Goal: Task Accomplishment & Management: Complete application form

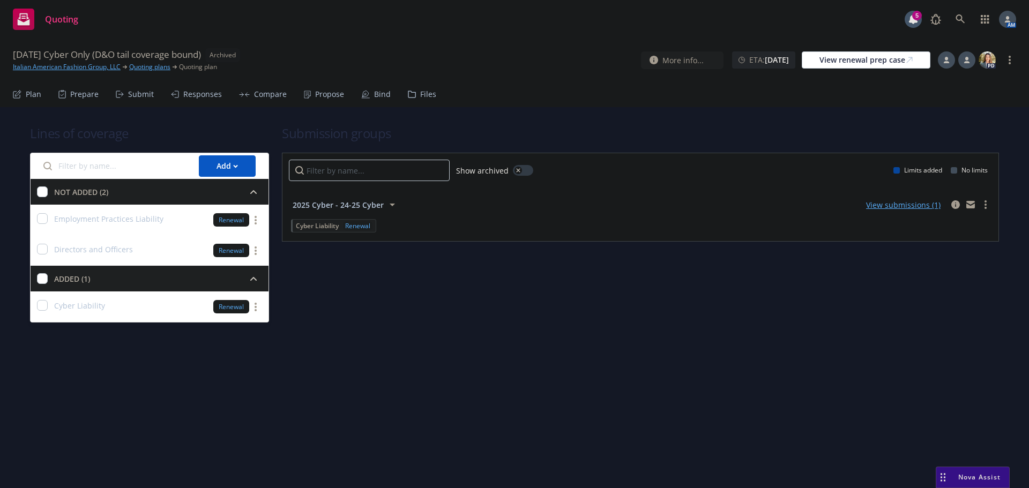
click at [420, 94] on div "Files" at bounding box center [428, 94] width 16 height 9
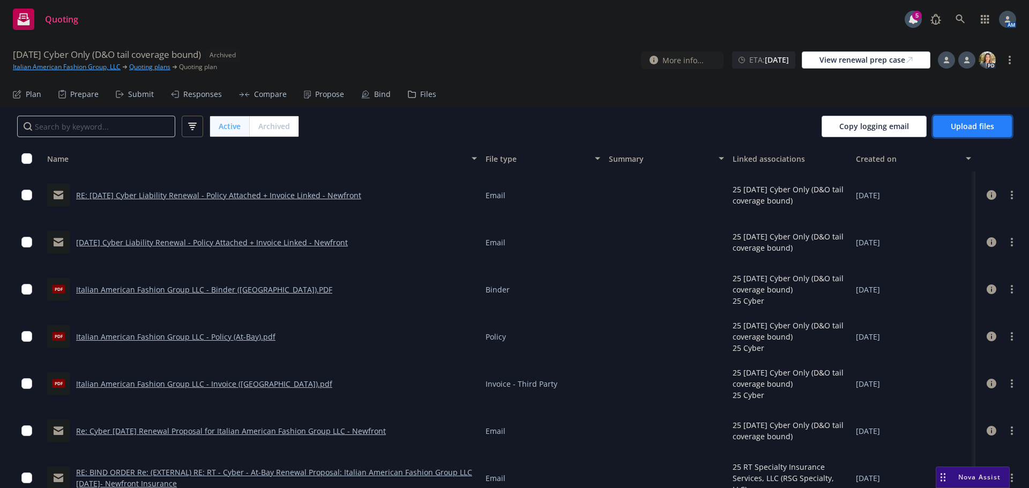
click at [979, 124] on span "Upload files" at bounding box center [972, 126] width 43 height 10
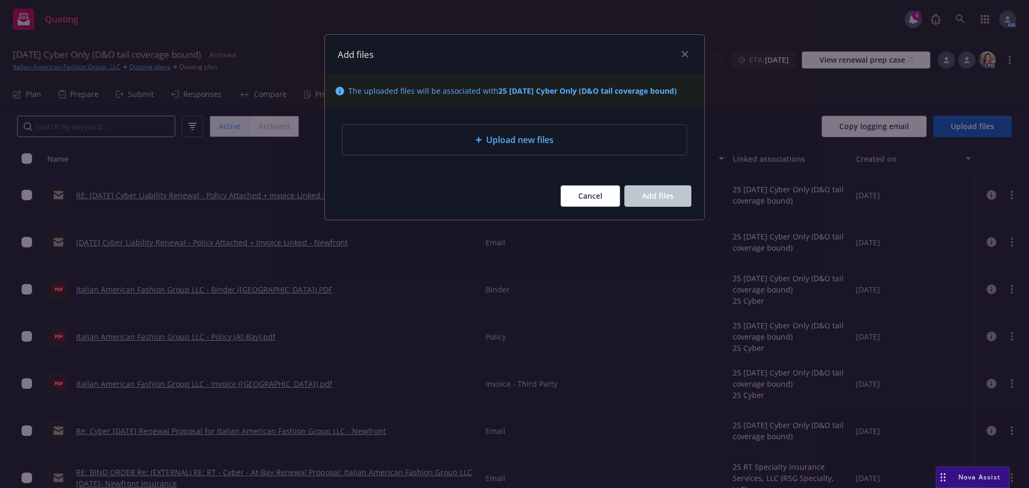
click at [526, 149] on div "Upload new files" at bounding box center [514, 140] width 344 height 30
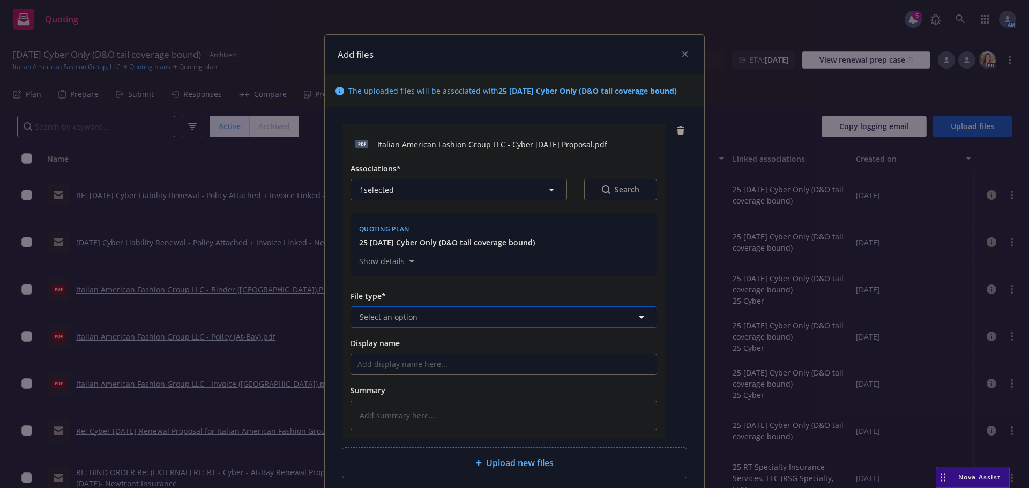
click at [447, 311] on button "Select an option" at bounding box center [503, 316] width 306 height 21
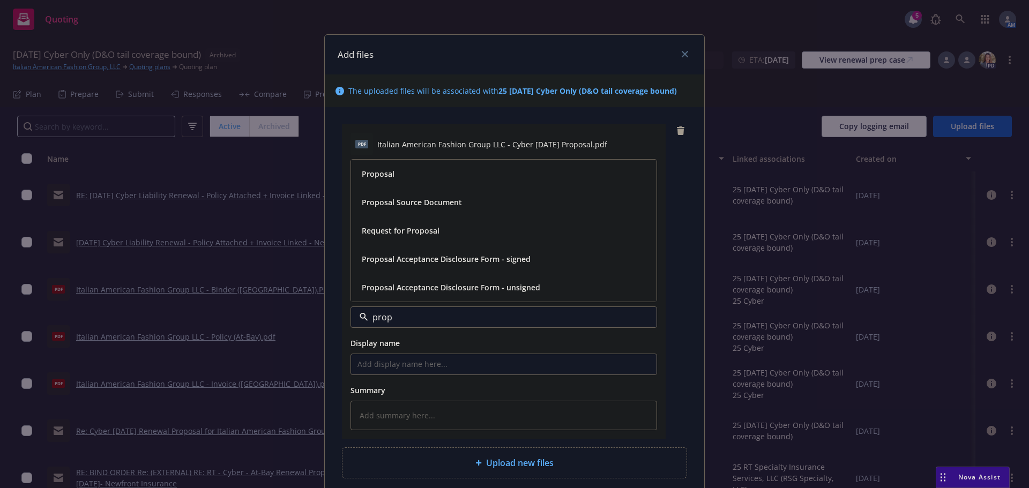
type input "propo"
click at [412, 174] on div "Proposal" at bounding box center [503, 174] width 293 height 16
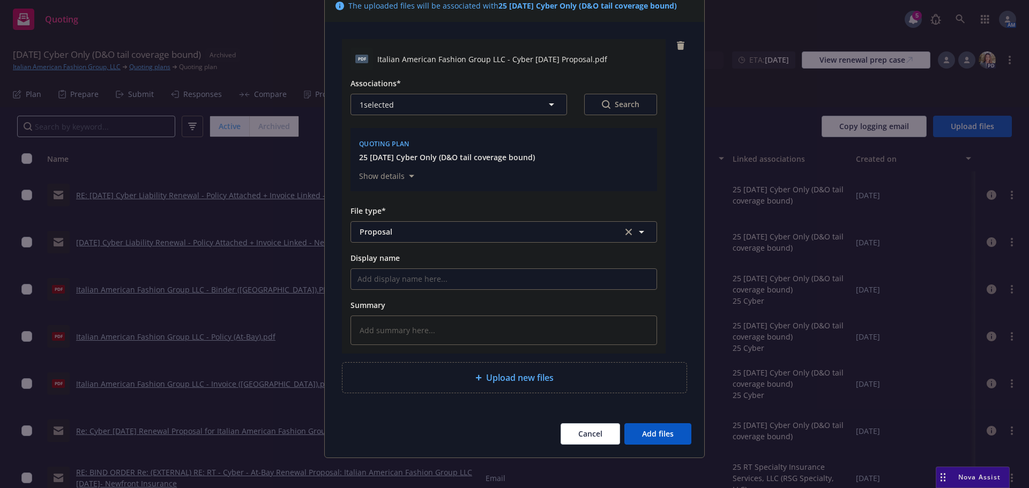
scroll to position [89, 0]
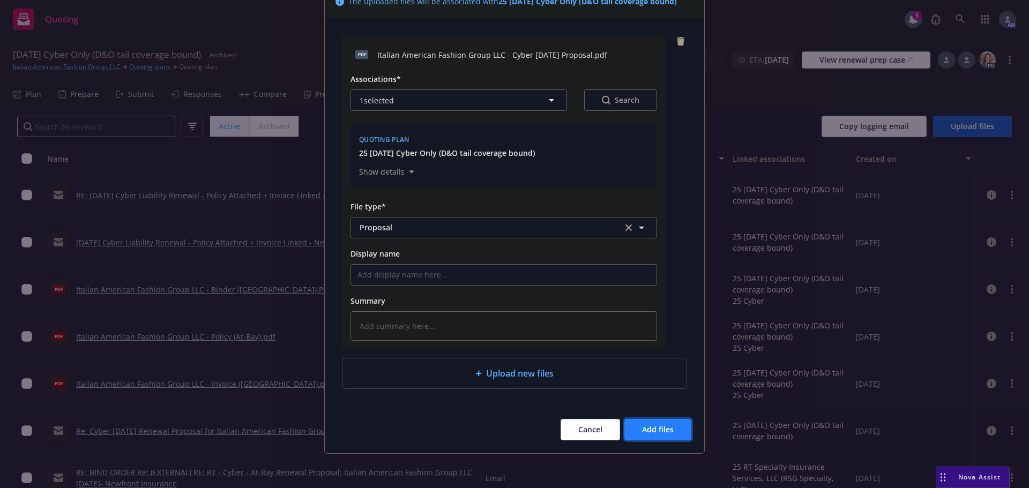
click at [660, 428] on span "Add files" at bounding box center [658, 429] width 32 height 10
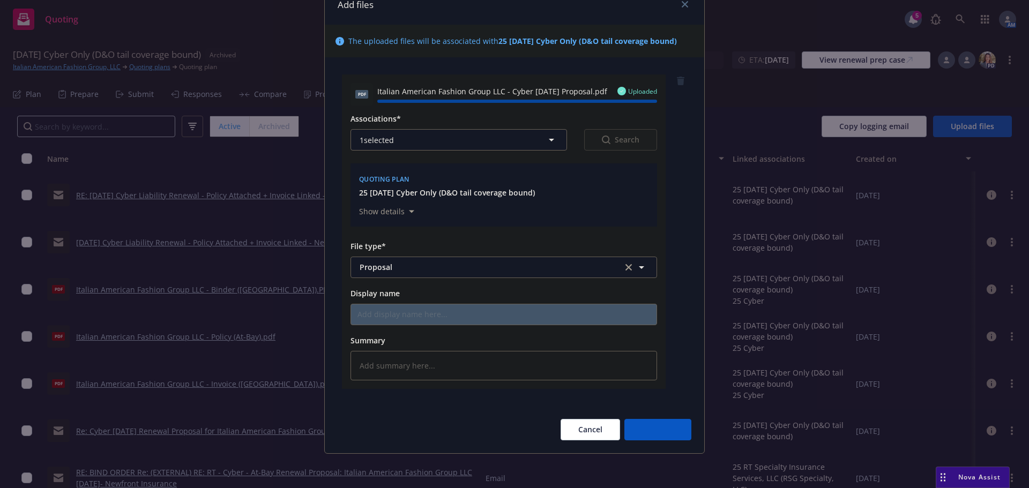
type textarea "x"
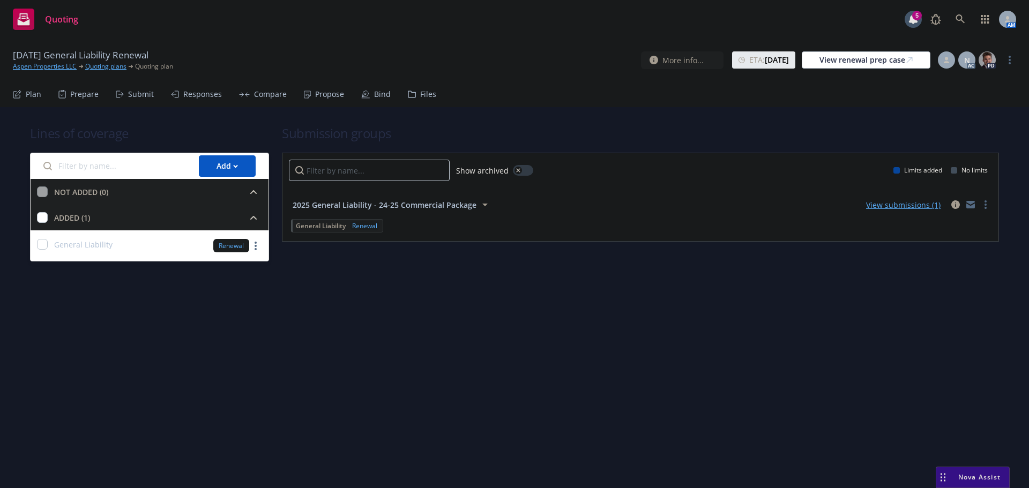
click at [131, 90] on div "Submit" at bounding box center [141, 94] width 26 height 9
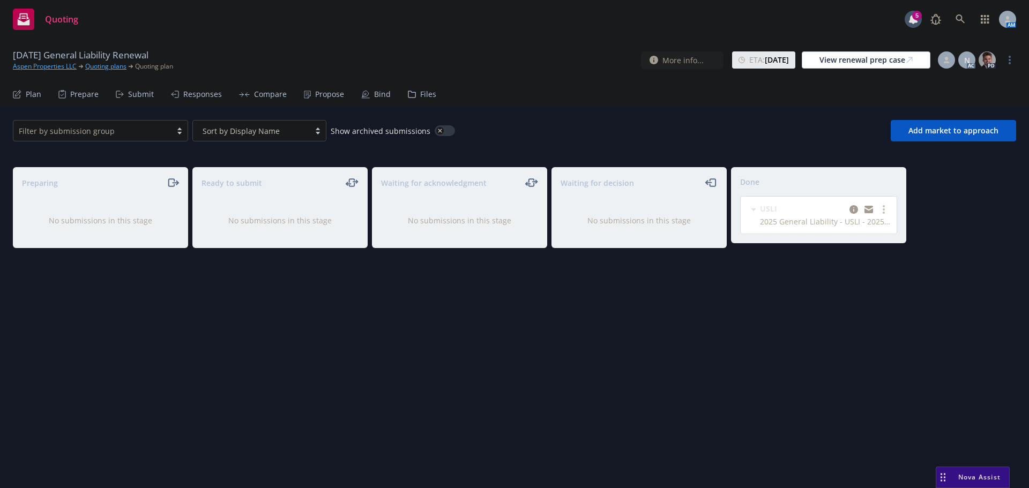
drag, startPoint x: 140, startPoint y: 95, endPoint x: 147, endPoint y: 95, distance: 7.5
click at [140, 95] on div "Submit" at bounding box center [141, 94] width 26 height 9
click at [329, 95] on div "Propose" at bounding box center [329, 94] width 29 height 9
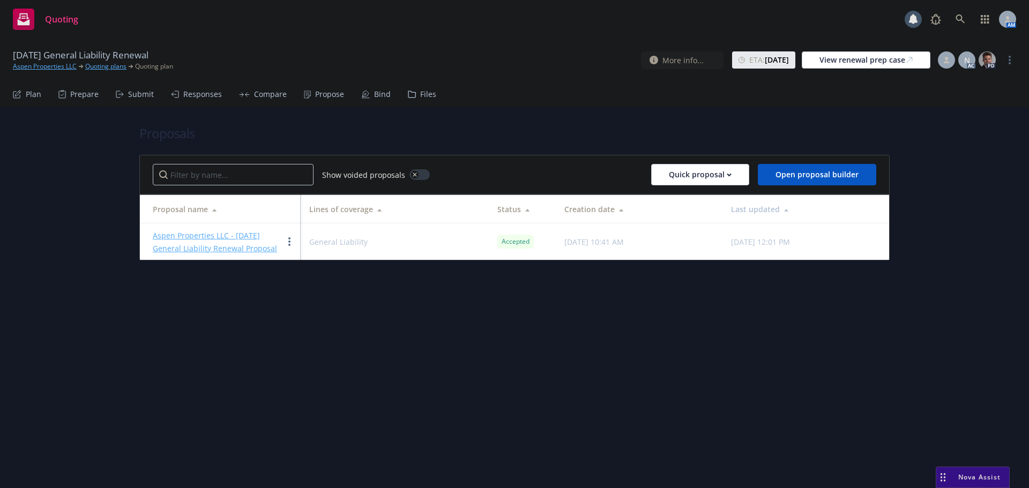
click at [377, 94] on div "Bind" at bounding box center [382, 94] width 17 height 9
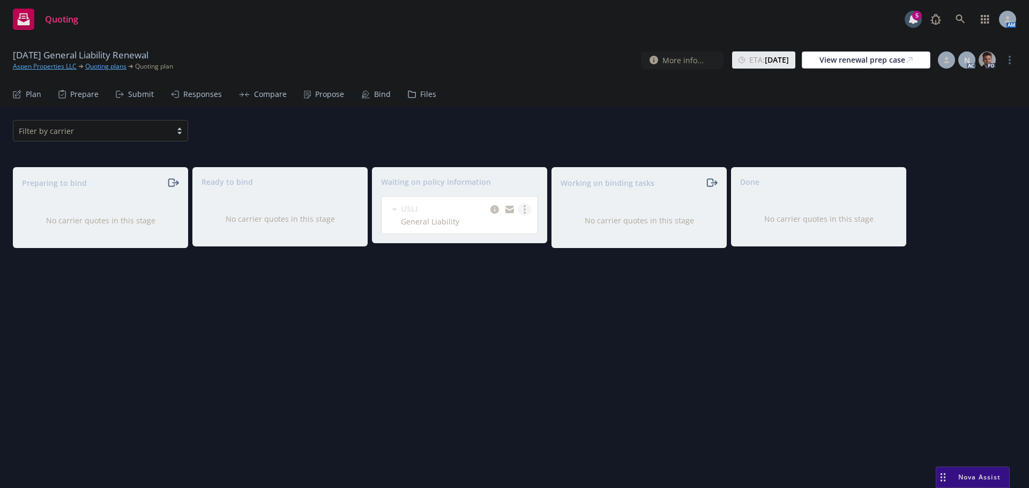
click at [522, 213] on link "more" at bounding box center [524, 209] width 13 height 13
click at [503, 228] on span "Create policies" at bounding box center [472, 231] width 79 height 10
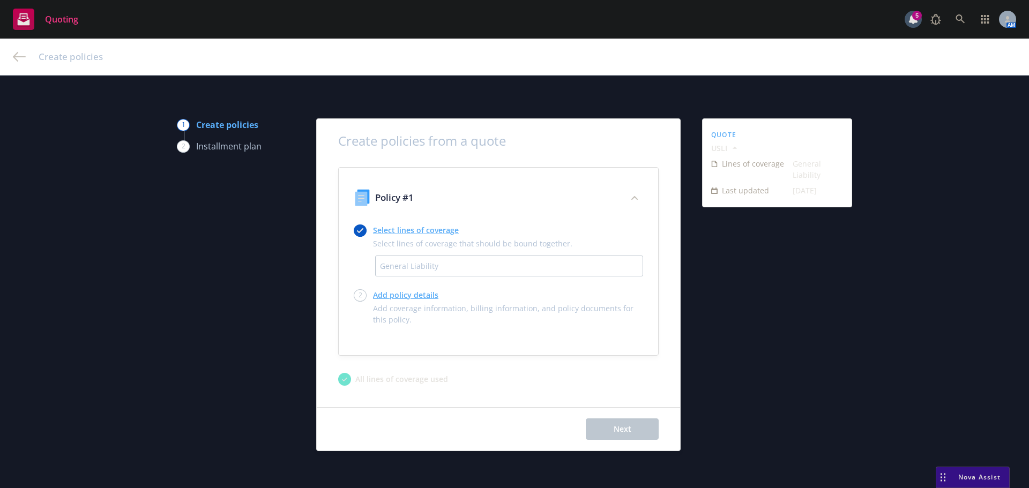
click at [418, 297] on link "Add policy details" at bounding box center [508, 294] width 270 height 11
select select "12"
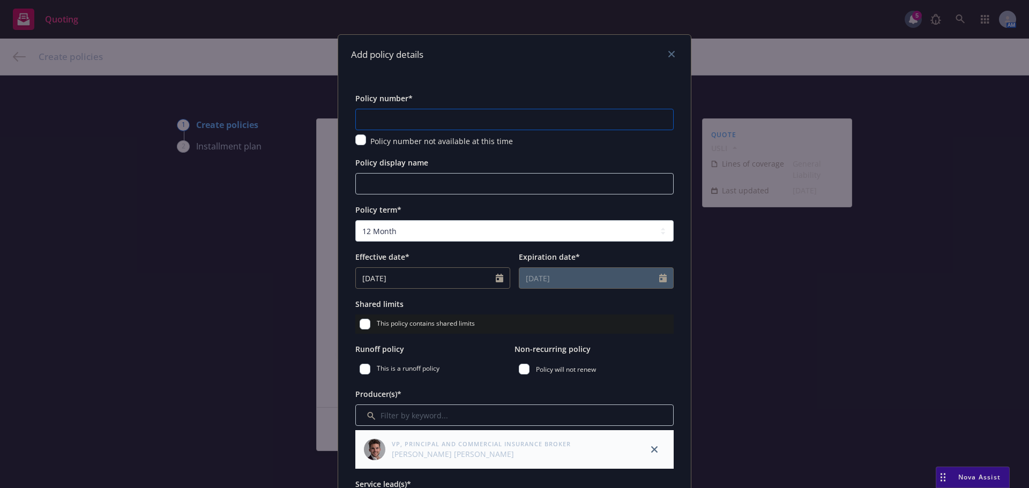
click at [430, 126] on input "text" at bounding box center [514, 119] width 318 height 21
paste input "GL 1306154"
type input "GL 1306154"
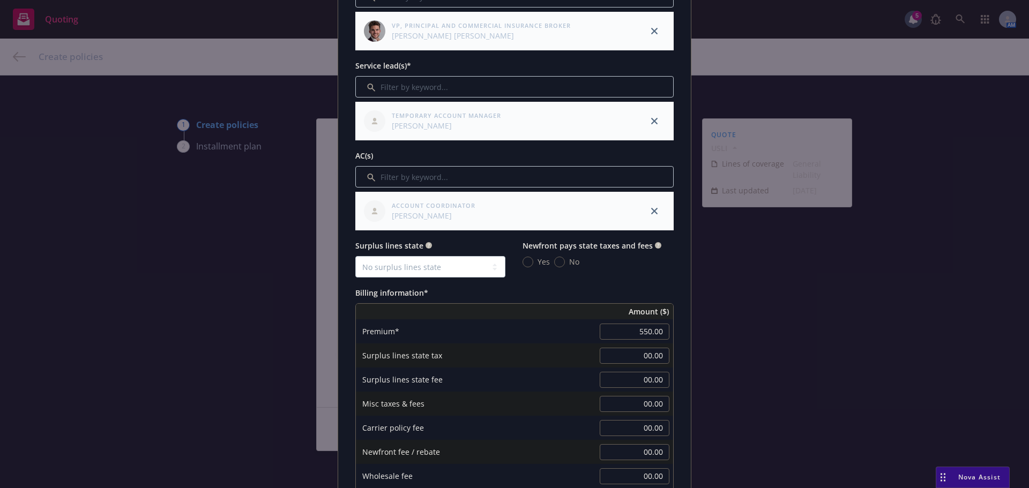
scroll to position [536, 0]
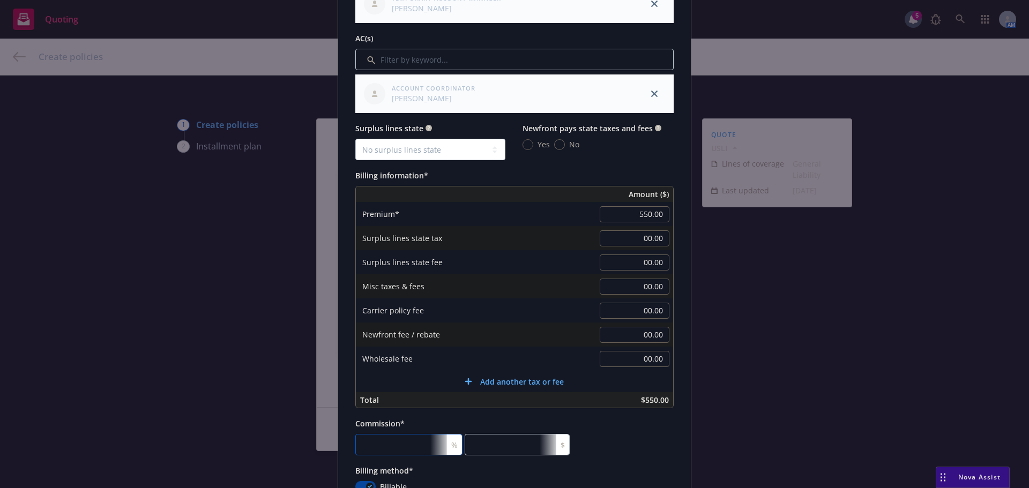
click at [395, 443] on input "number" at bounding box center [408, 444] width 107 height 21
type input "1"
type input "5.5"
type input "15"
type input "82.5"
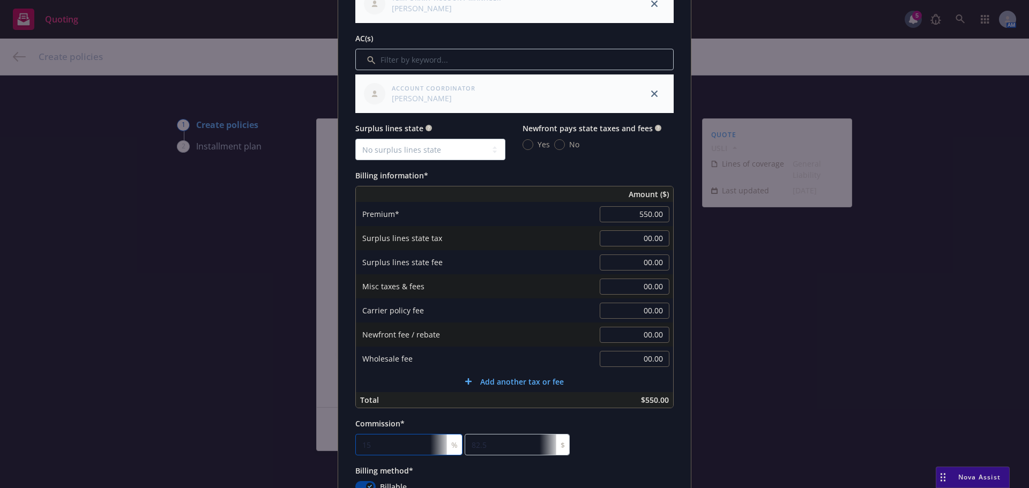
type input "15"
click at [631, 423] on div "Commission* 15 % 82.5 $" at bounding box center [514, 436] width 318 height 39
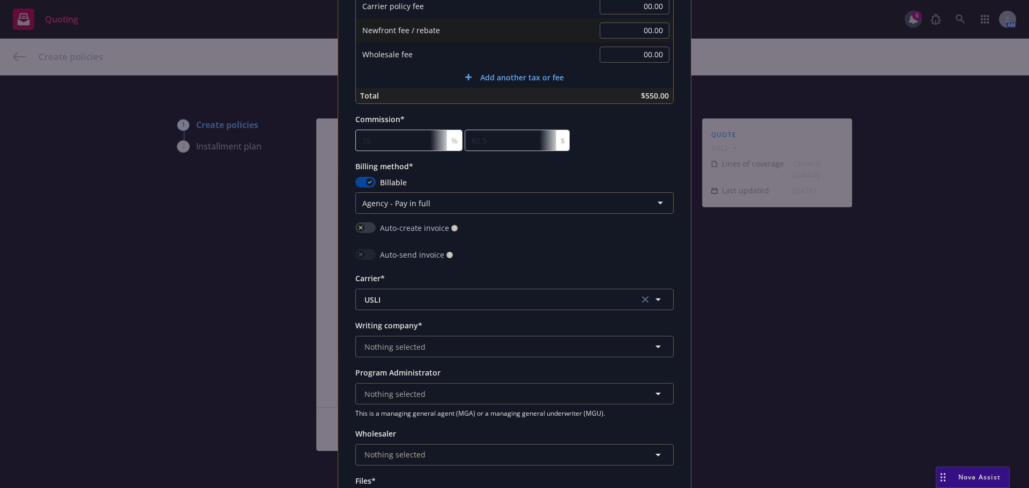
scroll to position [911, 0]
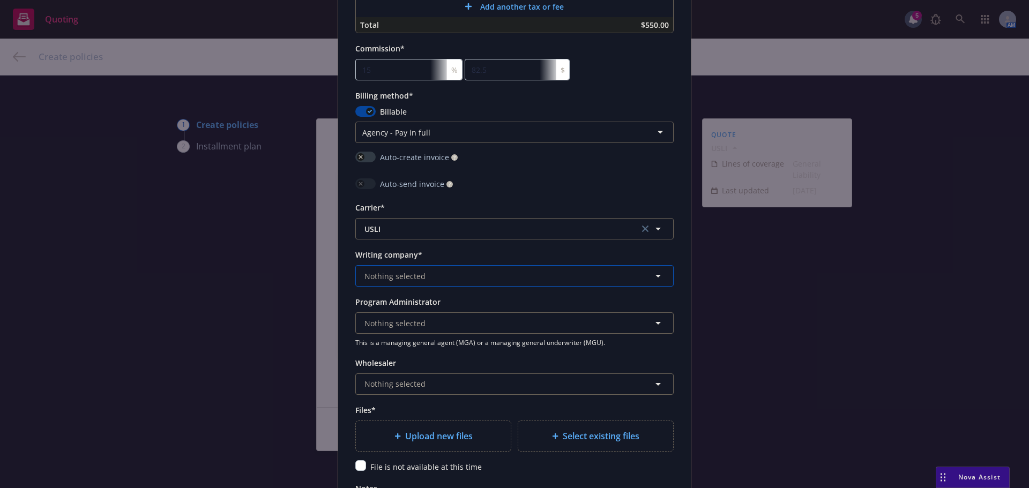
click at [418, 275] on span "Nothing selected" at bounding box center [394, 276] width 61 height 11
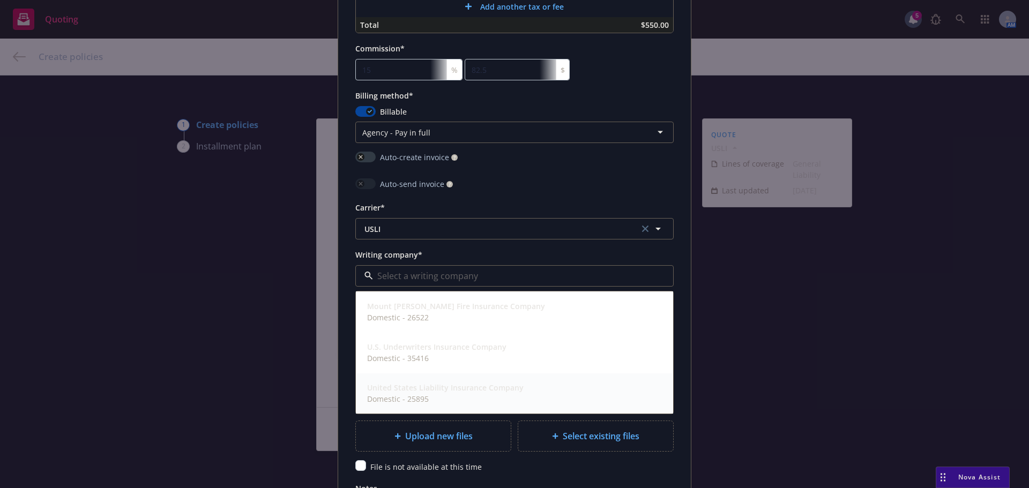
click at [431, 391] on strong "United States Liability Insurance Company" at bounding box center [445, 388] width 156 height 10
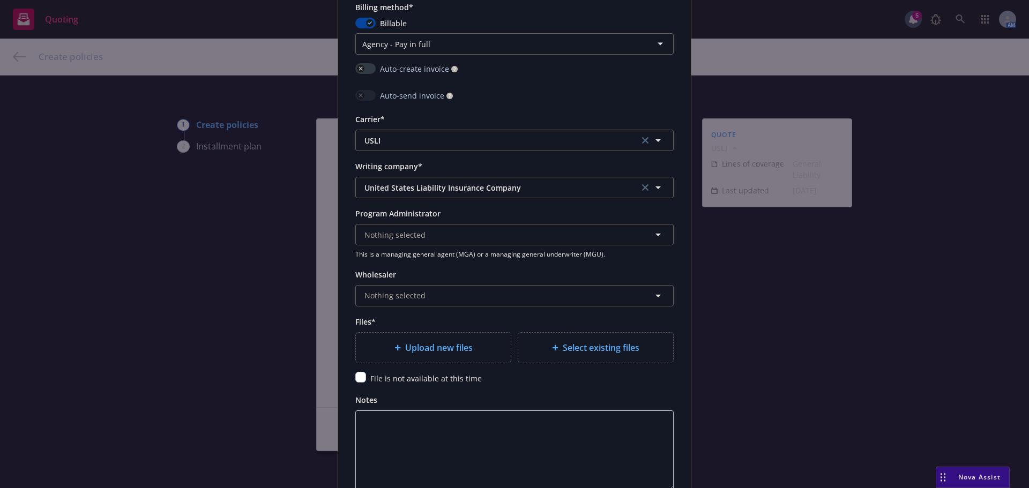
scroll to position [1018, 0]
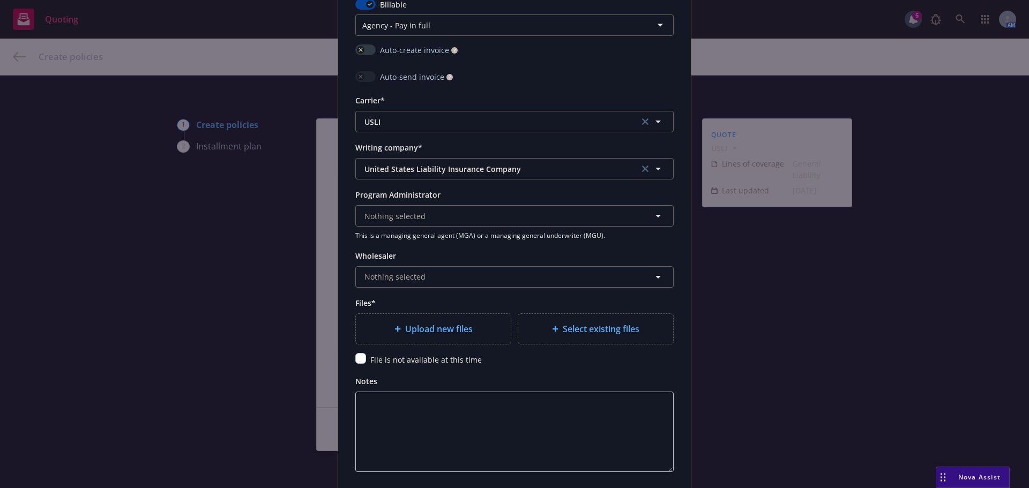
click at [431, 319] on div "Upload new files" at bounding box center [433, 329] width 155 height 30
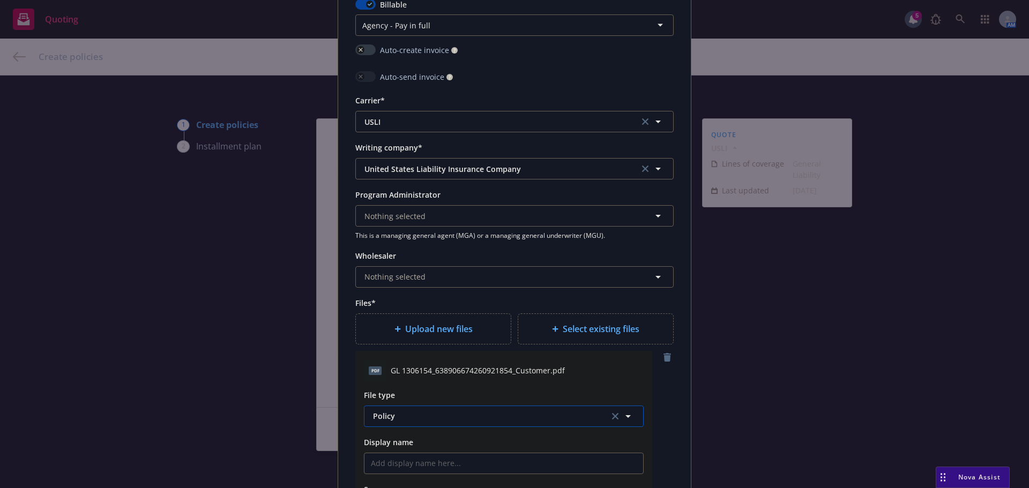
click at [417, 418] on span "Policy" at bounding box center [485, 415] width 224 height 11
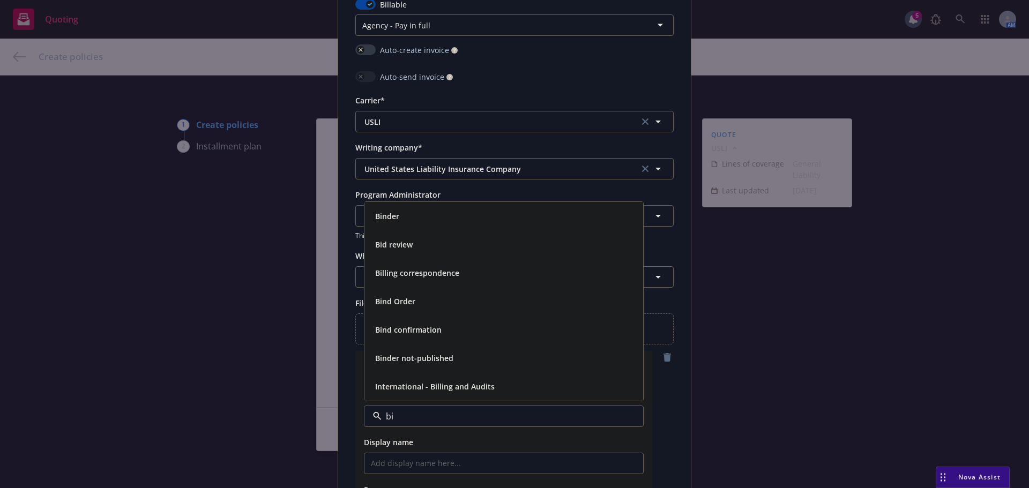
type input "bin"
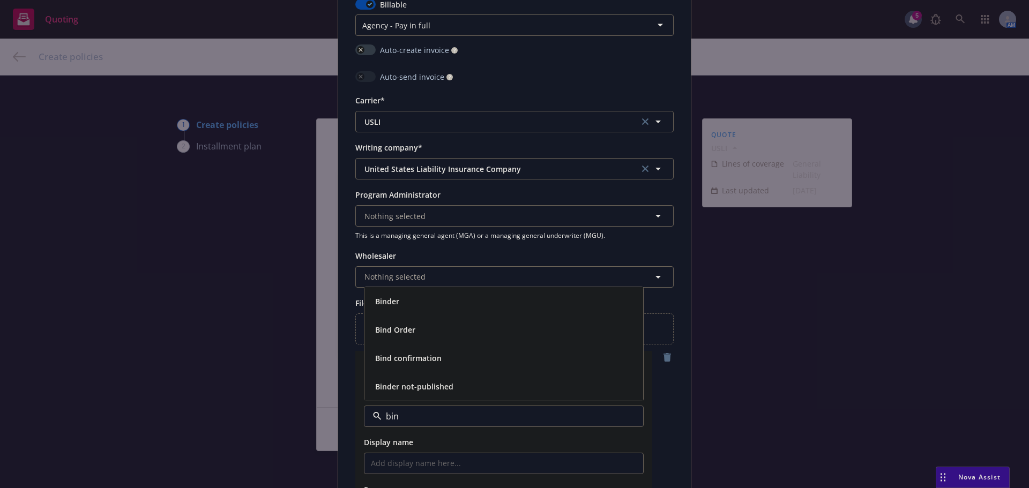
click at [418, 296] on div "Binder" at bounding box center [504, 302] width 266 height 16
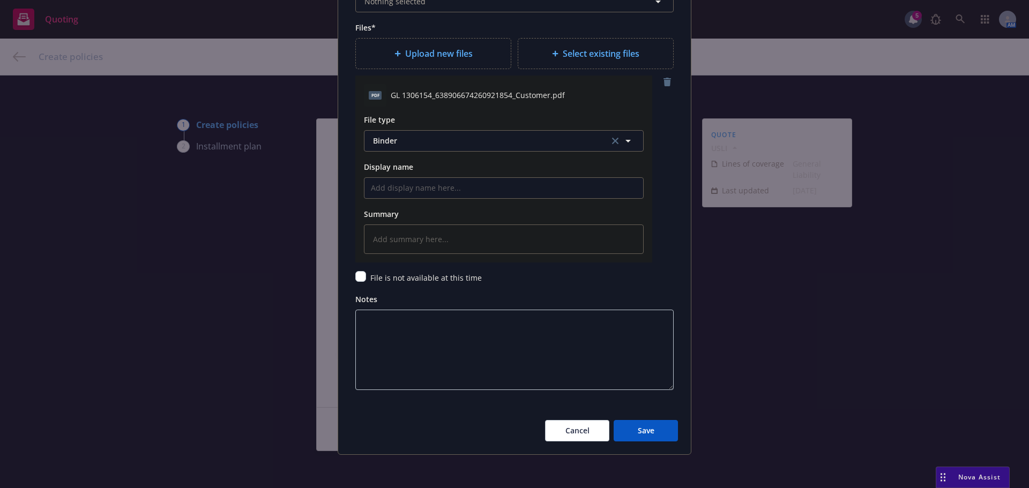
scroll to position [1295, 0]
click at [645, 428] on span "Save" at bounding box center [646, 429] width 17 height 10
type textarea "x"
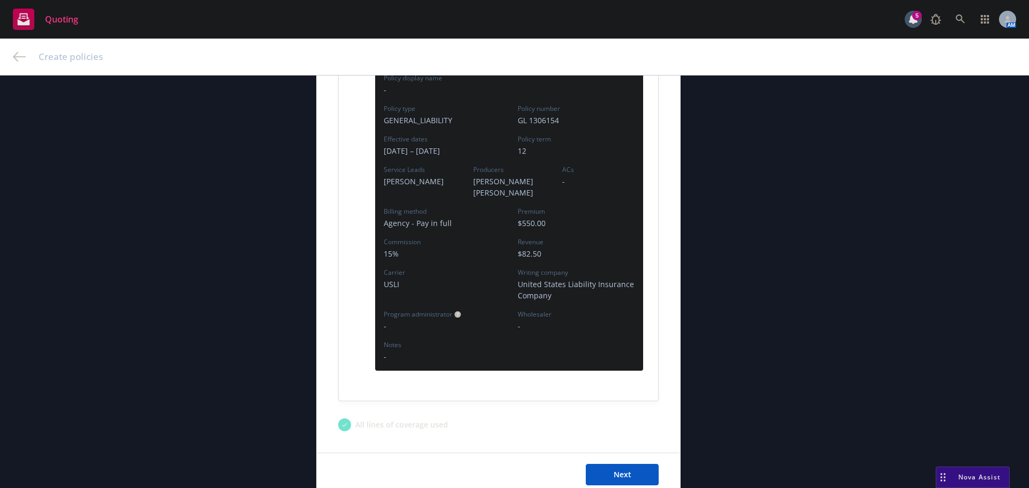
scroll to position [268, 0]
click at [616, 468] on span "Next" at bounding box center [623, 473] width 18 height 10
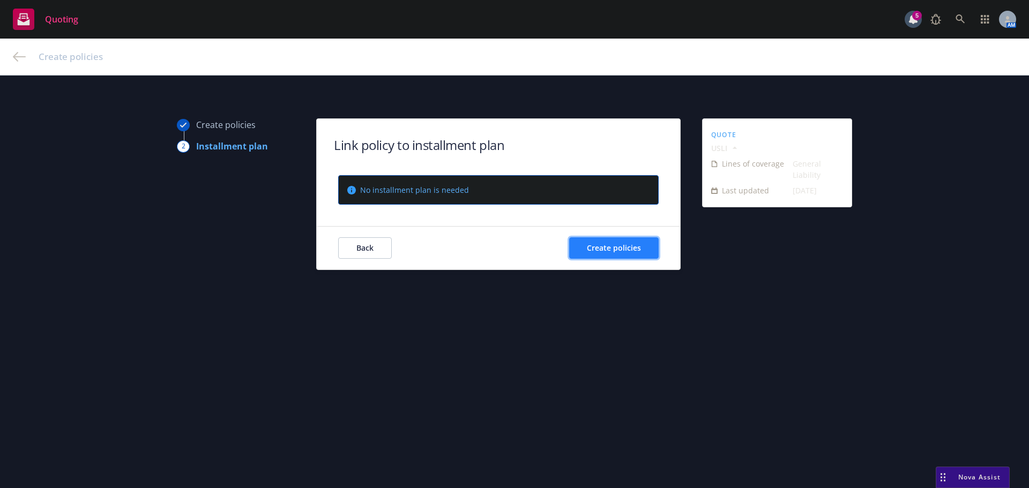
click at [611, 255] on button "Create policies" at bounding box center [613, 247] width 89 height 21
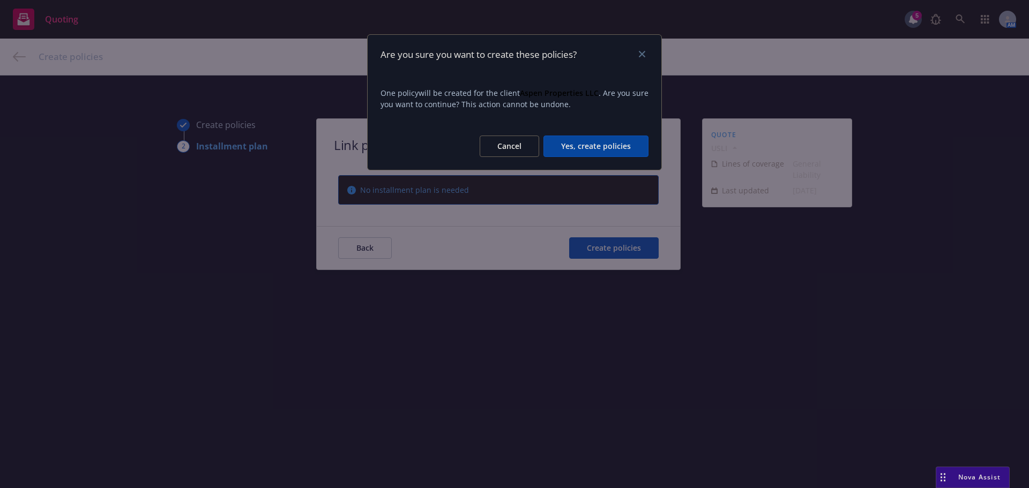
click at [585, 155] on button "Yes, create policies" at bounding box center [595, 146] width 105 height 21
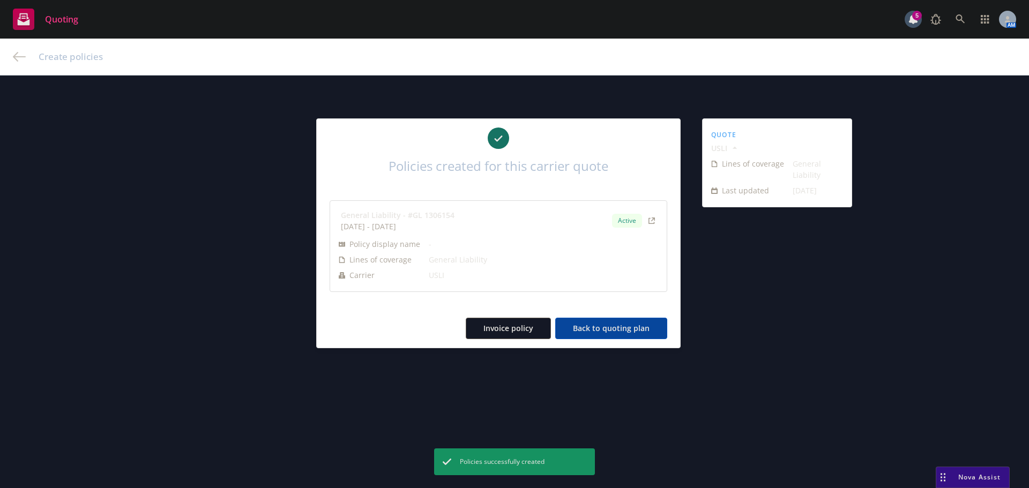
click at [585, 323] on button "Back to quoting plan" at bounding box center [611, 328] width 112 height 21
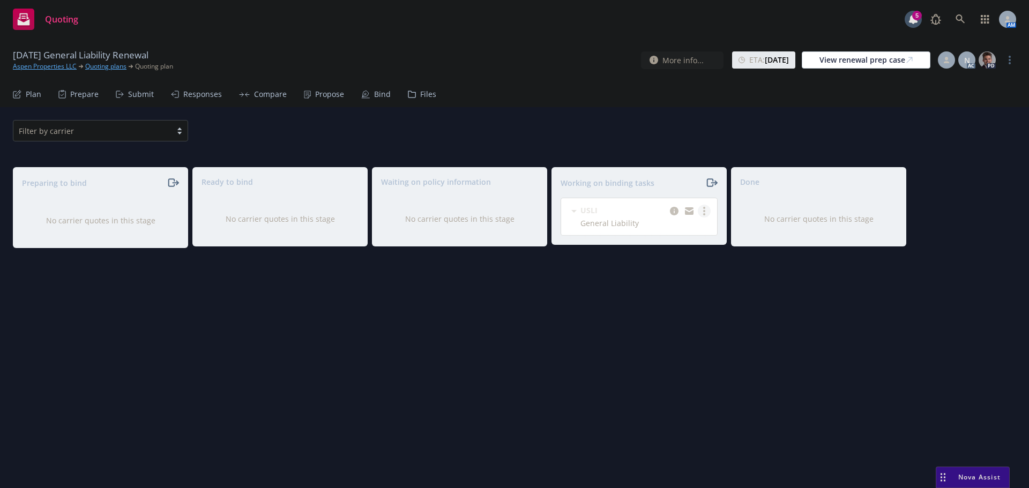
click at [705, 212] on circle "more" at bounding box center [704, 211] width 2 height 2
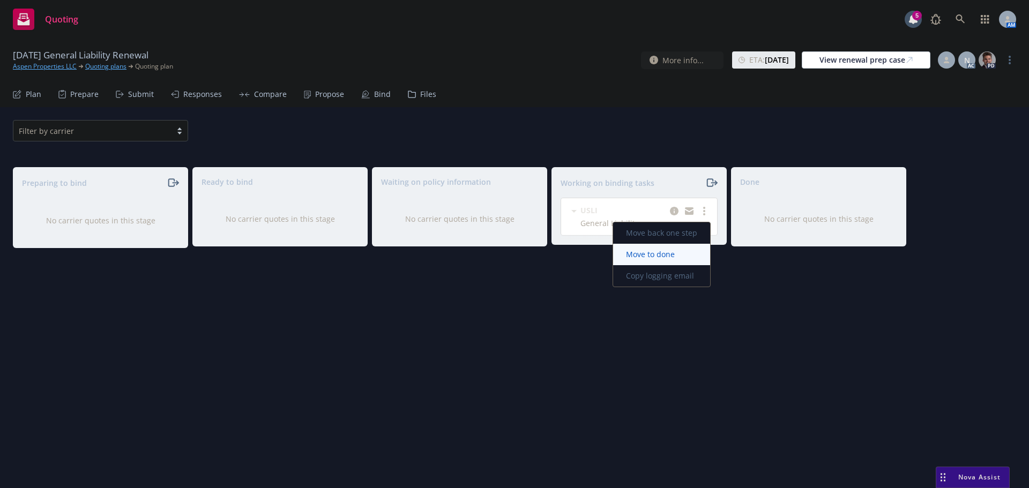
click at [655, 252] on span "Move to done" at bounding box center [650, 254] width 74 height 10
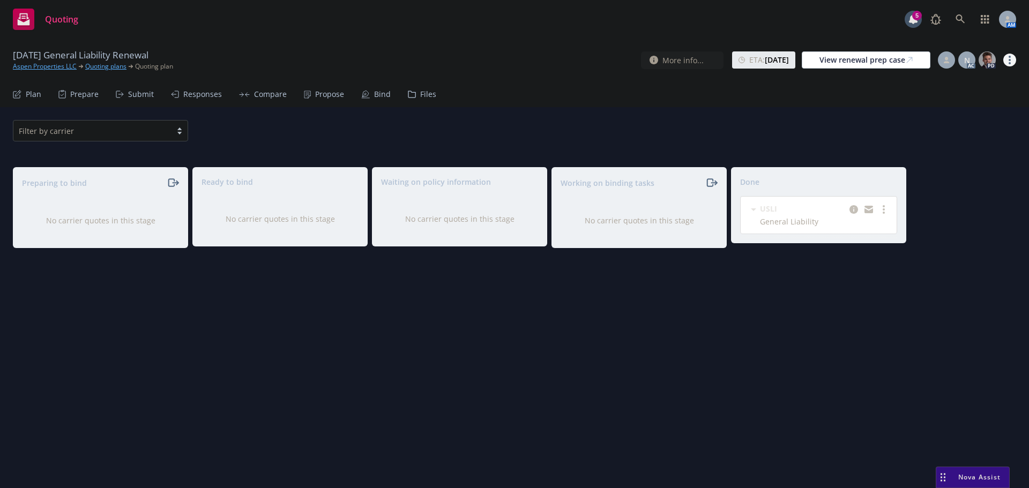
click at [1011, 60] on link "more" at bounding box center [1009, 60] width 13 height 13
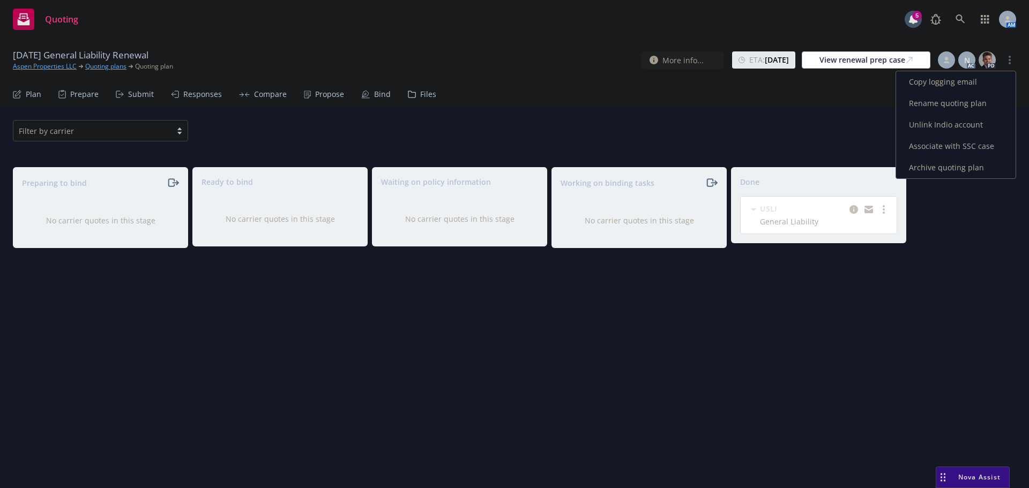
click at [944, 168] on link "Archive quoting plan" at bounding box center [955, 167] width 119 height 21
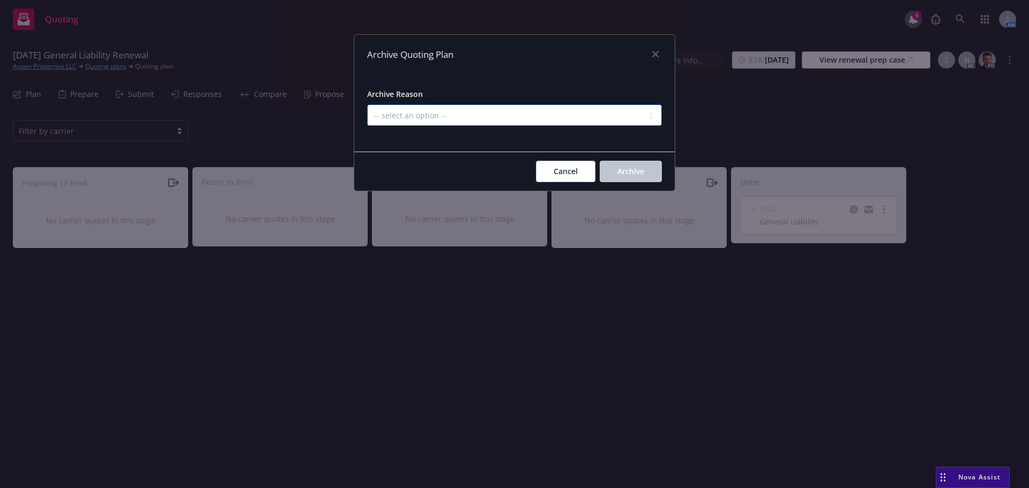
click at [534, 114] on select "-- select an option -- All policies in this renewal plan are auto-renewed Creat…" at bounding box center [514, 114] width 295 height 21
select select "ARCHIVED_RENEWAL_COMPLETED"
click at [367, 104] on select "-- select an option -- All policies in this renewal plan are auto-renewed Creat…" at bounding box center [514, 114] width 295 height 21
click at [640, 172] on span "Archive" at bounding box center [630, 171] width 27 height 10
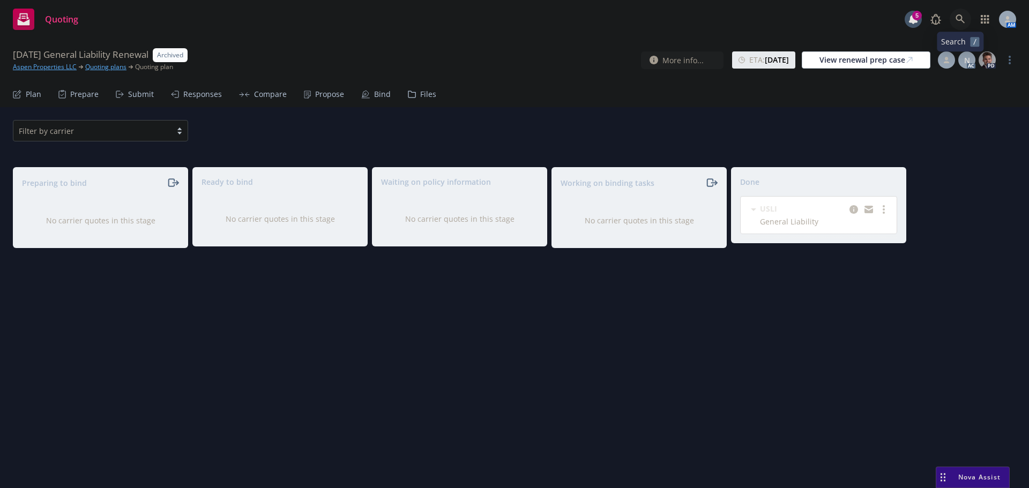
click at [960, 19] on icon at bounding box center [960, 19] width 10 height 10
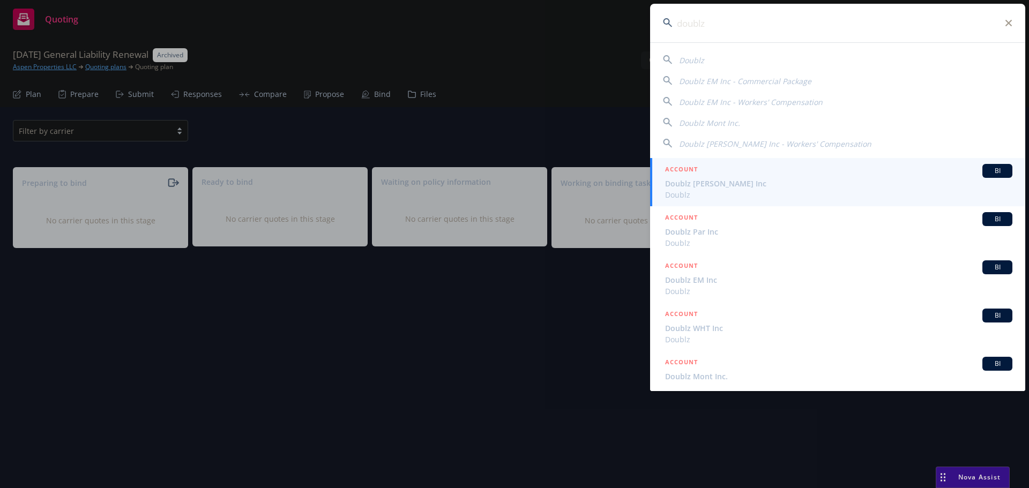
type input "doublz"
click at [733, 179] on span "Doublz Nash Inc" at bounding box center [838, 183] width 347 height 11
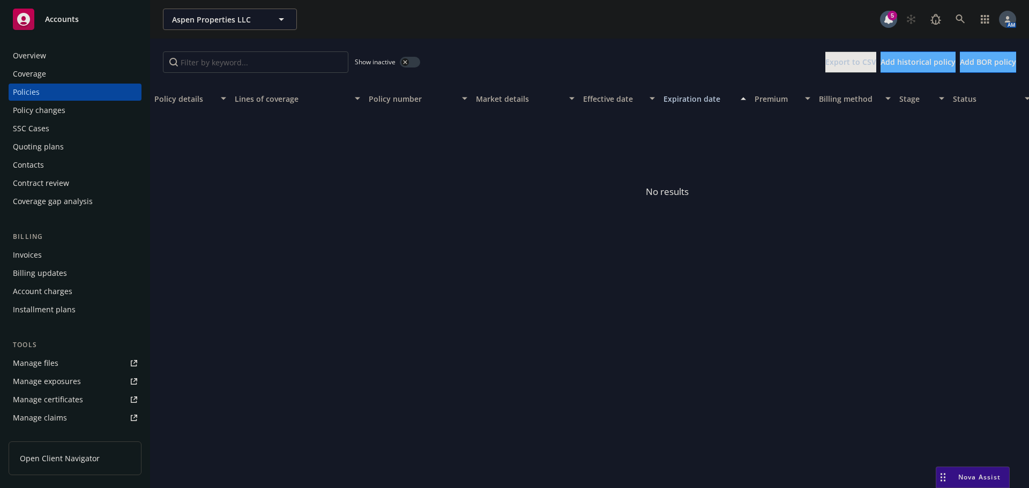
click at [408, 58] on button "button" at bounding box center [410, 62] width 20 height 11
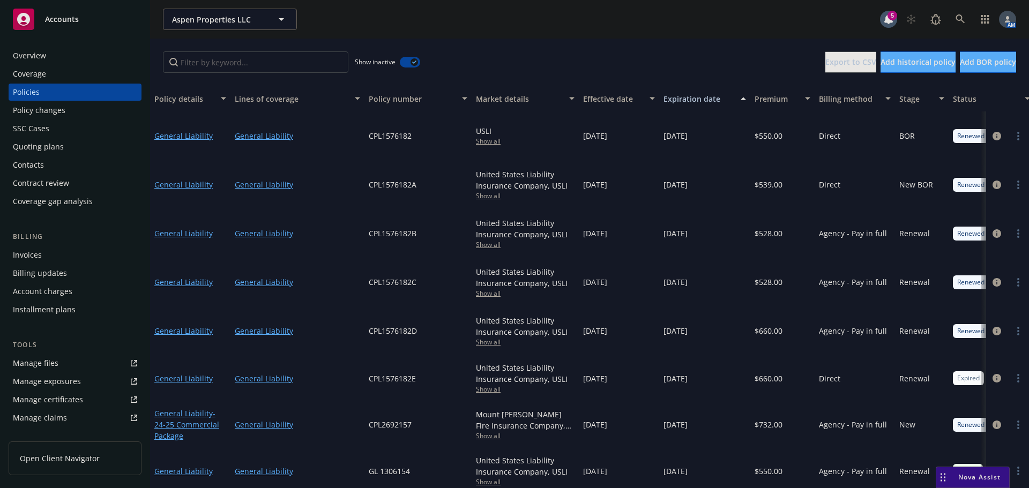
click at [412, 63] on div "button" at bounding box center [414, 62] width 8 height 8
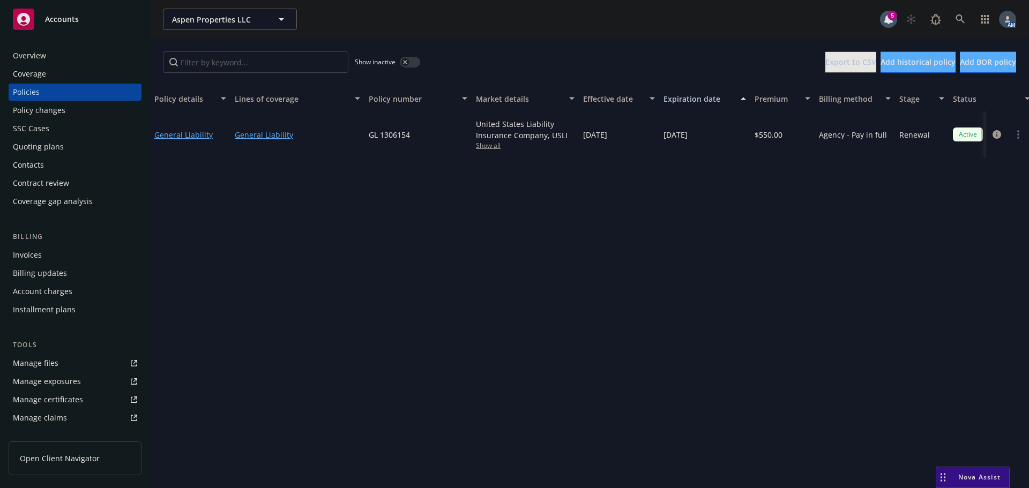
click at [35, 252] on div "Invoices" at bounding box center [27, 254] width 29 height 17
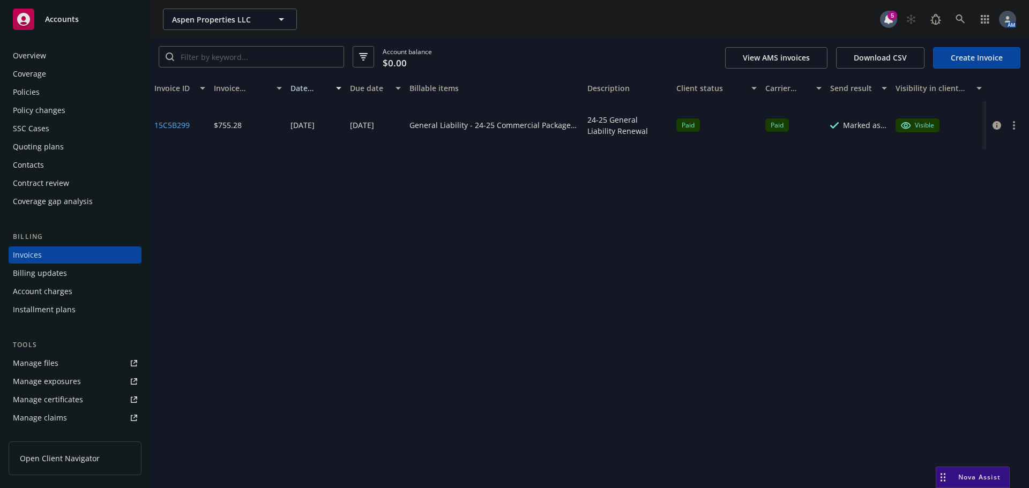
click at [33, 94] on div "Policies" at bounding box center [26, 92] width 27 height 17
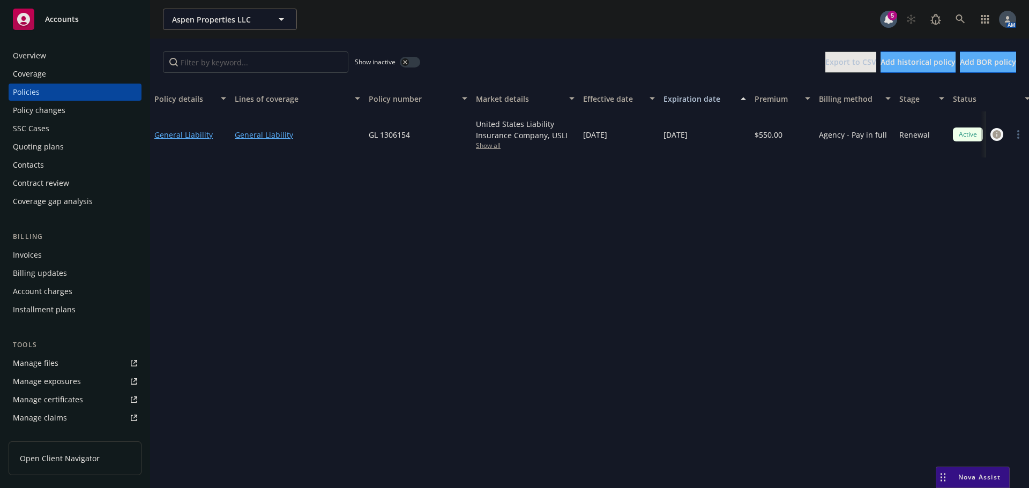
click at [998, 134] on icon "circleInformation" at bounding box center [996, 134] width 9 height 9
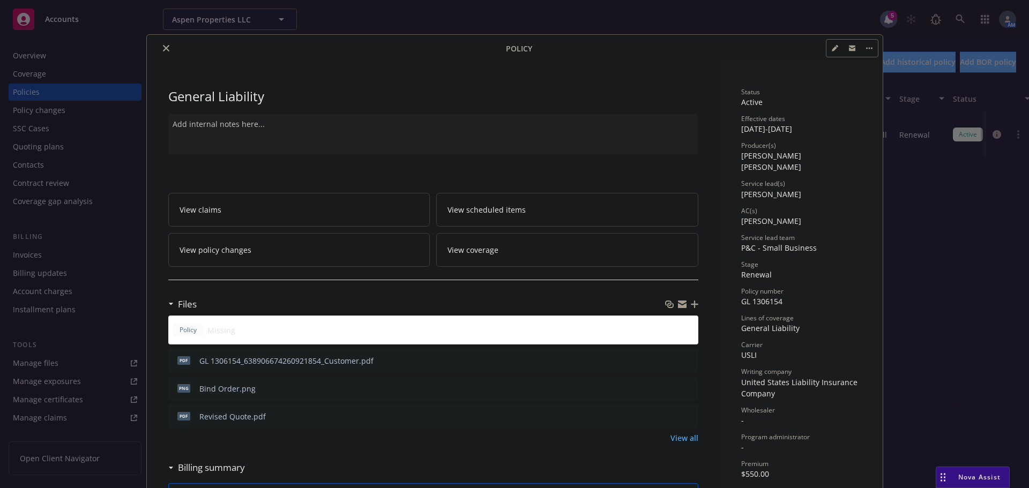
click at [832, 49] on icon "button" at bounding box center [834, 48] width 5 height 5
select select "RENEWAL"
select select "12"
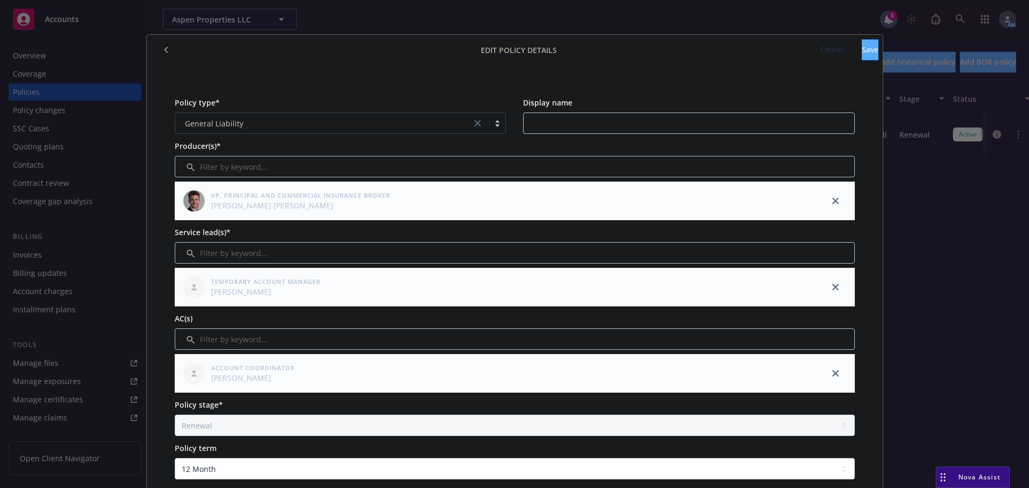
click at [820, 49] on span "Cancel" at bounding box center [832, 49] width 24 height 10
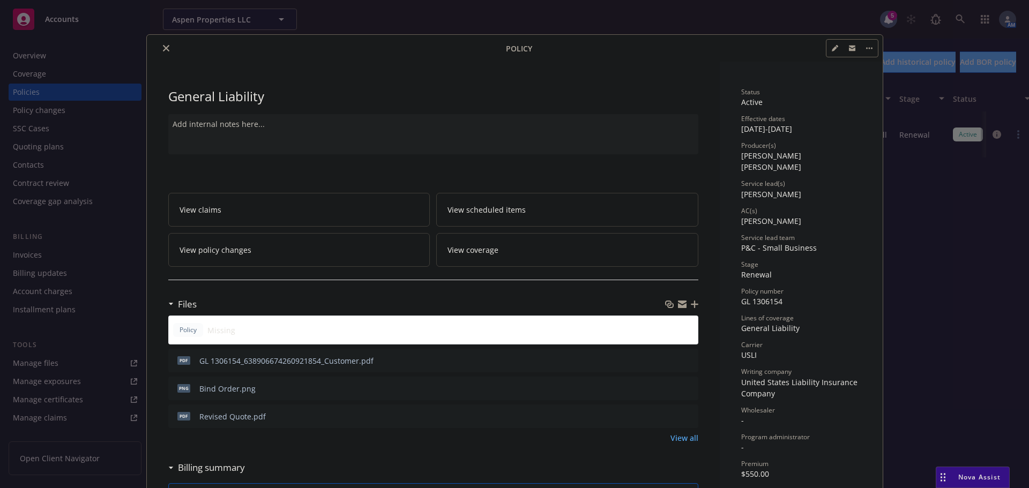
click at [866, 48] on icon "button" at bounding box center [869, 48] width 6 height 2
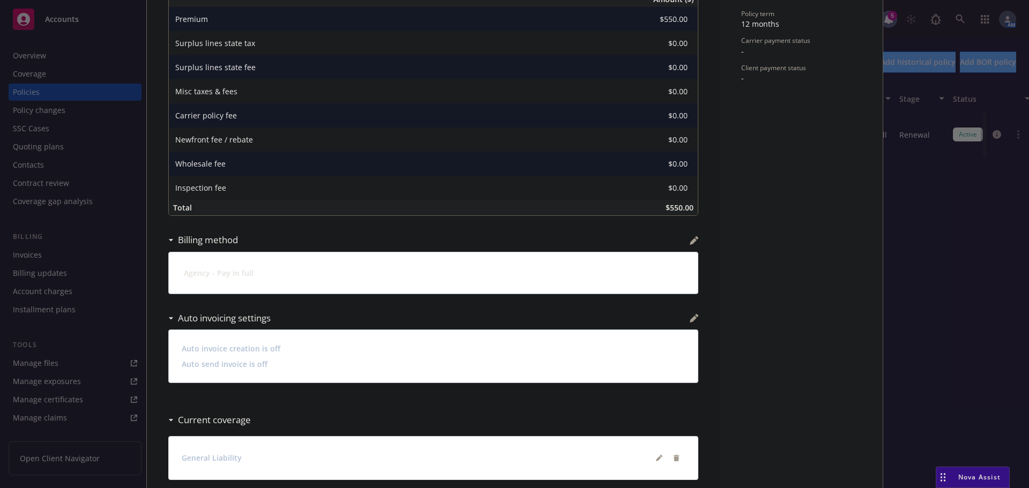
scroll to position [536, 0]
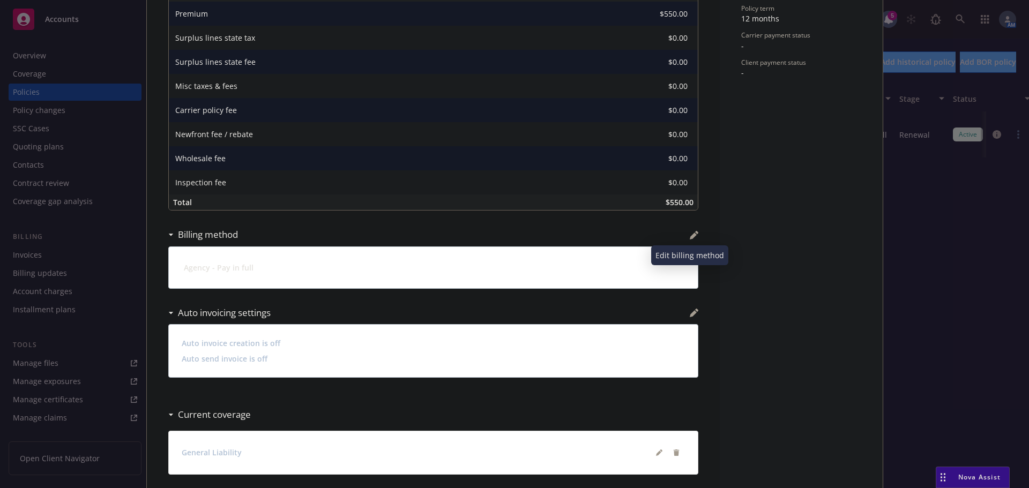
click at [692, 234] on icon "button" at bounding box center [694, 235] width 9 height 9
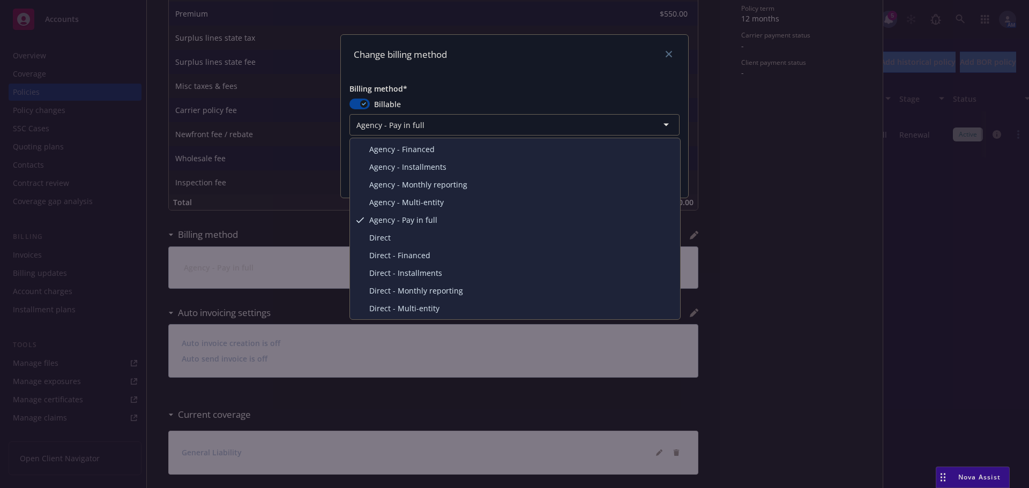
click at [435, 125] on html "Accounts Overview Coverage Policies Policy changes SSC Cases Quoting plans Cont…" at bounding box center [514, 244] width 1029 height 488
select select "DIRECT"
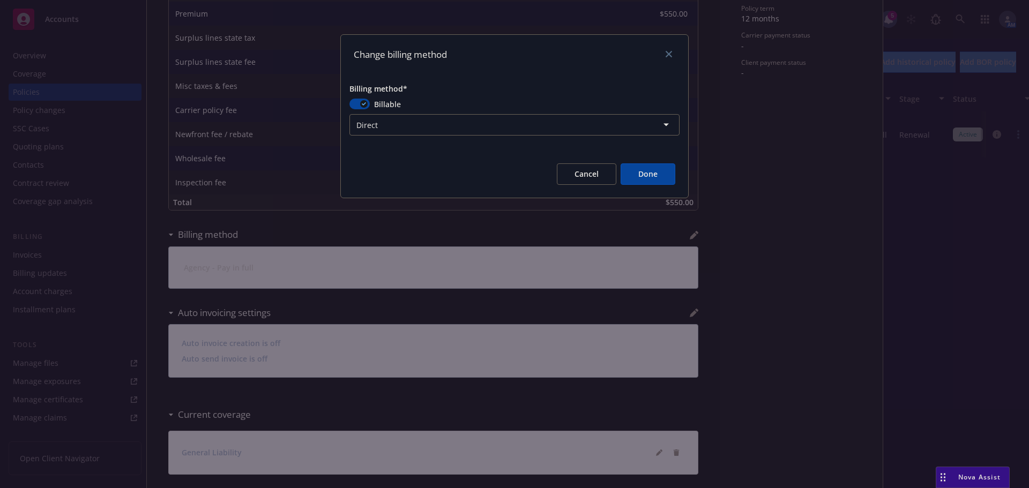
click at [669, 173] on button "Done" at bounding box center [647, 173] width 55 height 21
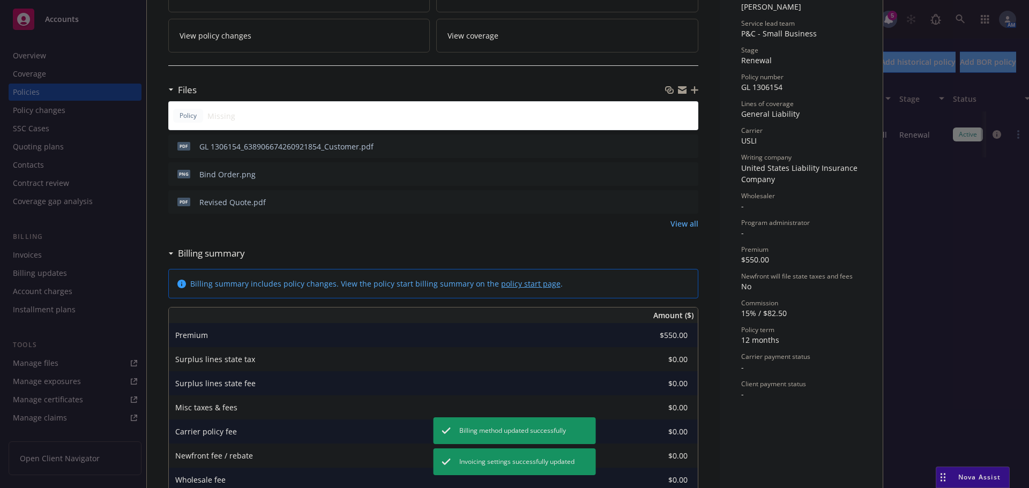
scroll to position [0, 0]
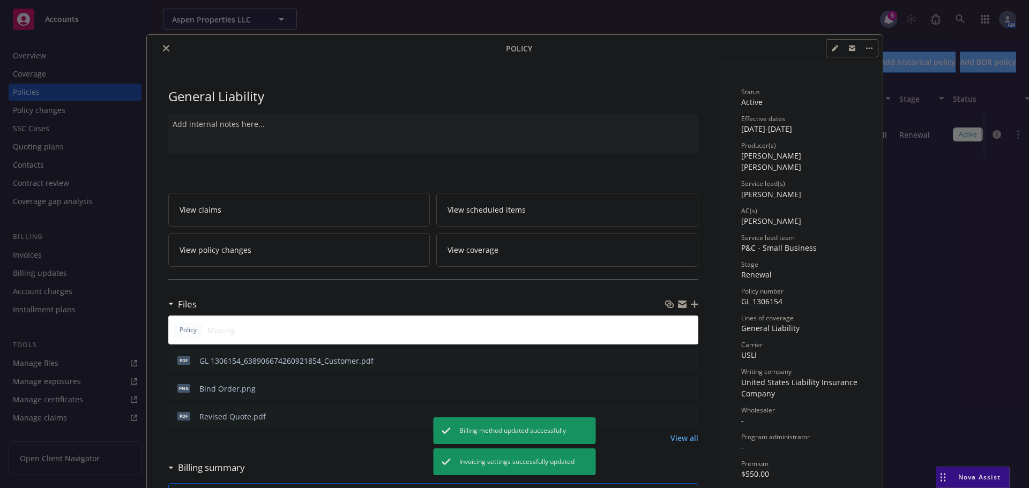
click at [167, 54] on div at bounding box center [328, 48] width 355 height 13
click at [163, 49] on icon "close" at bounding box center [166, 48] width 6 height 6
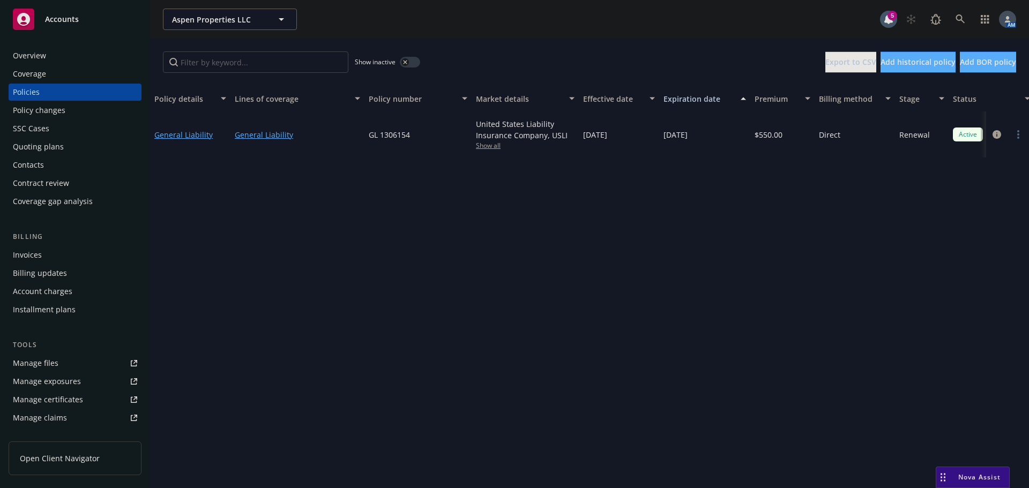
click at [49, 55] on div "Overview" at bounding box center [75, 55] width 124 height 17
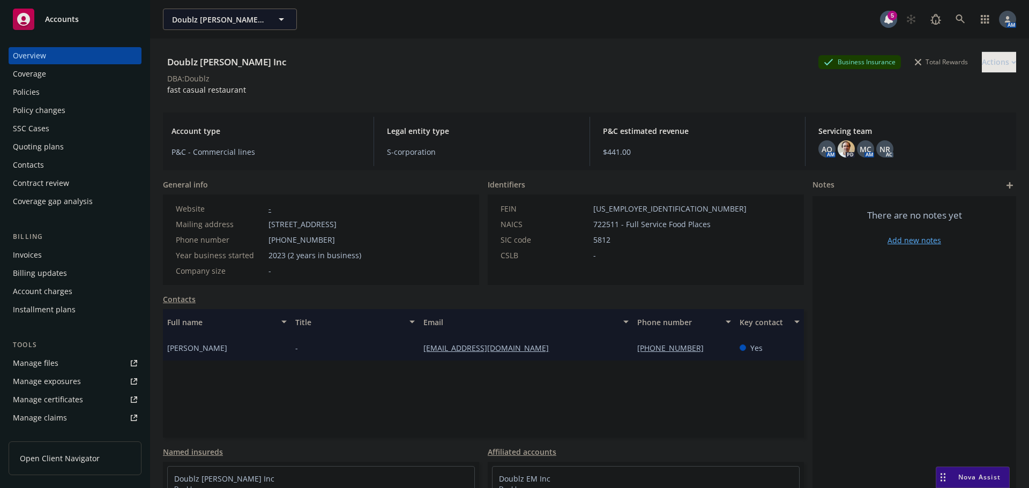
click at [51, 144] on div "Quoting plans" at bounding box center [38, 146] width 51 height 17
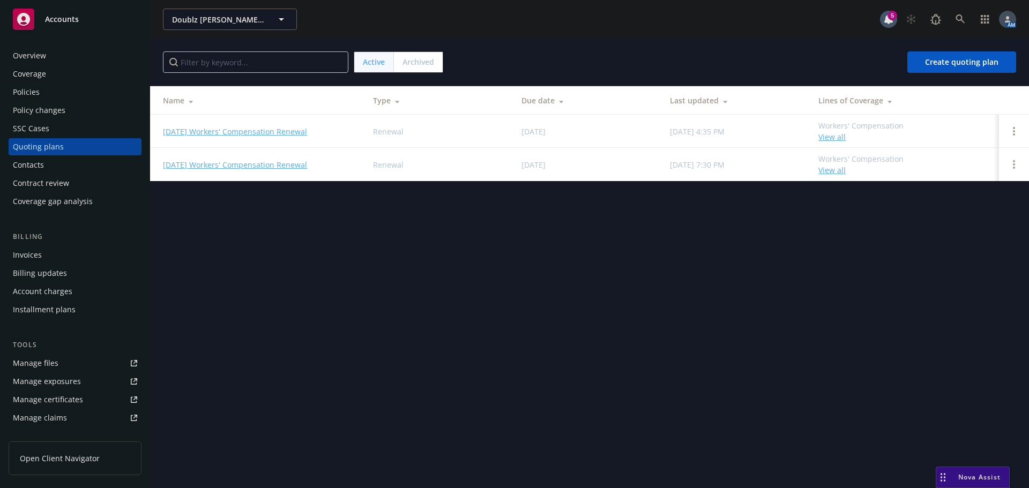
click at [250, 131] on link "09/20/25 Workers' Compensation Renewal" at bounding box center [235, 131] width 144 height 11
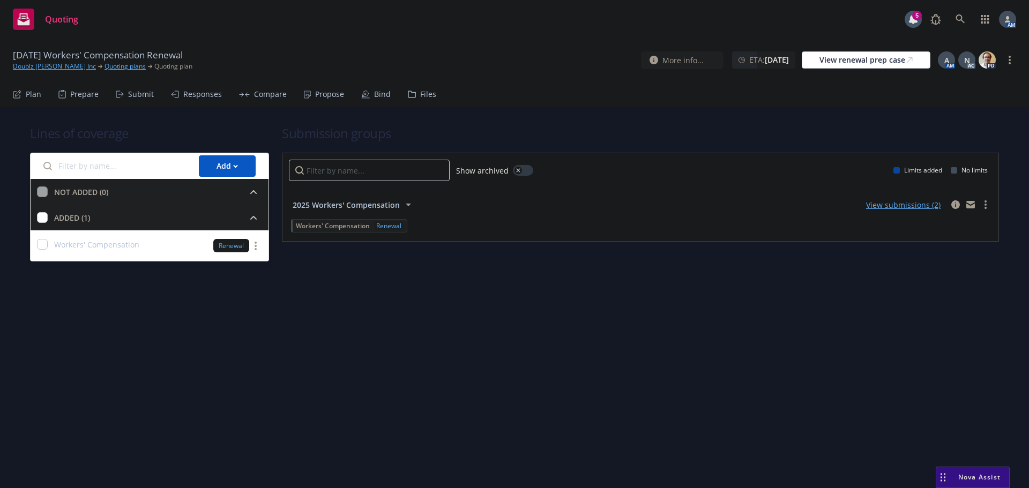
click at [137, 92] on div "Submit" at bounding box center [141, 94] width 26 height 9
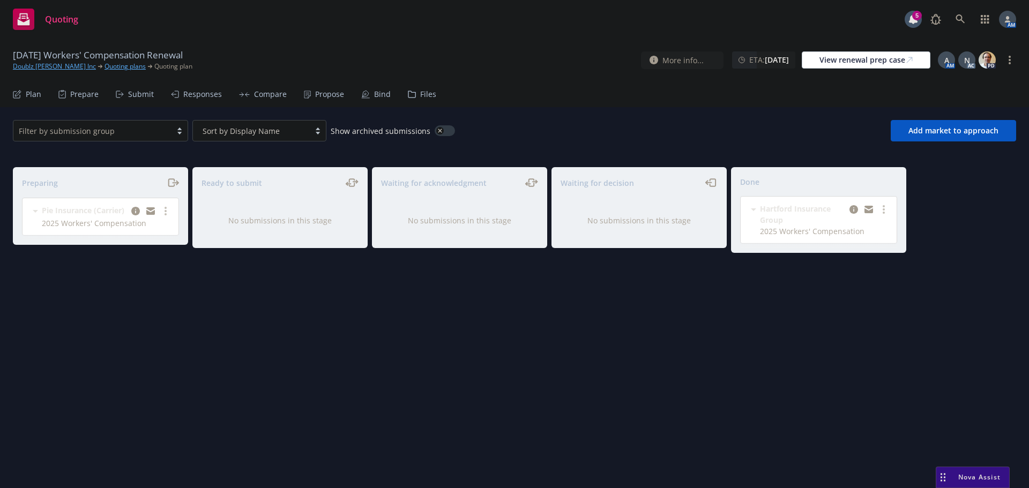
click at [315, 94] on div "Propose" at bounding box center [329, 94] width 29 height 9
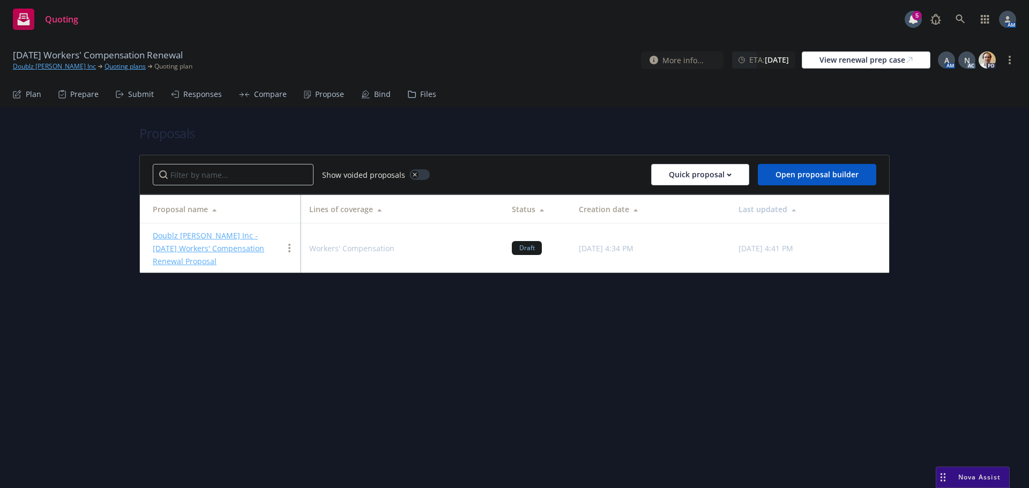
click at [227, 237] on link "Doublz [PERSON_NAME] Inc - [DATE] Workers' Compensation Renewal Proposal" at bounding box center [208, 248] width 111 height 36
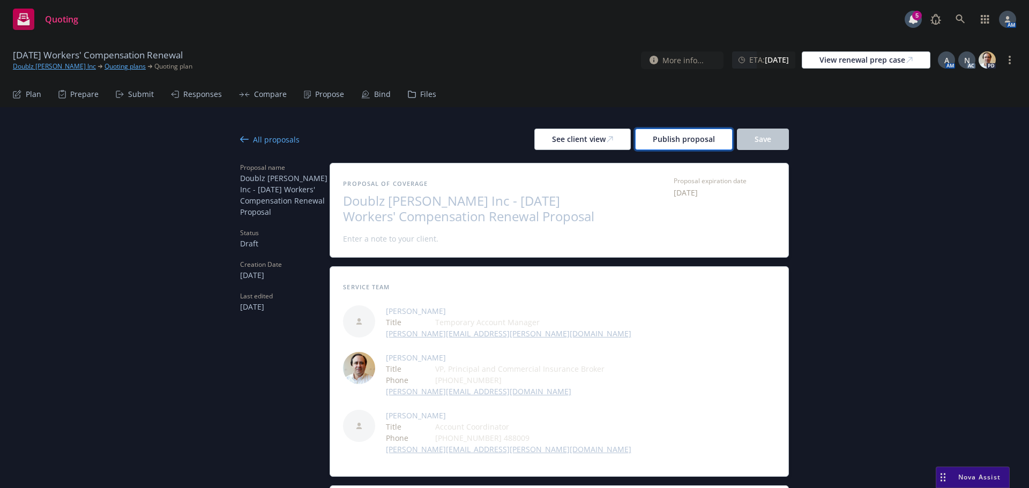
click at [699, 137] on span "Publish proposal" at bounding box center [684, 139] width 62 height 10
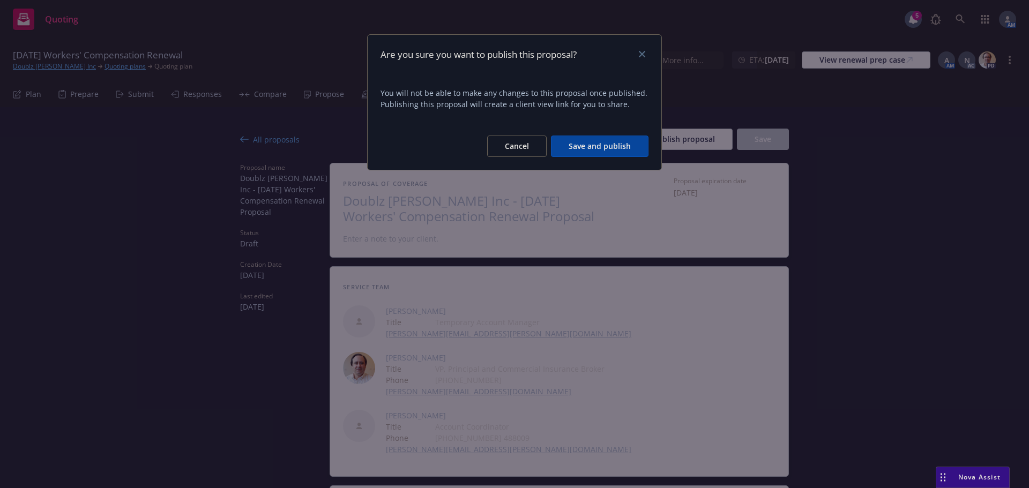
click at [599, 139] on button "Save and publish" at bounding box center [600, 146] width 98 height 21
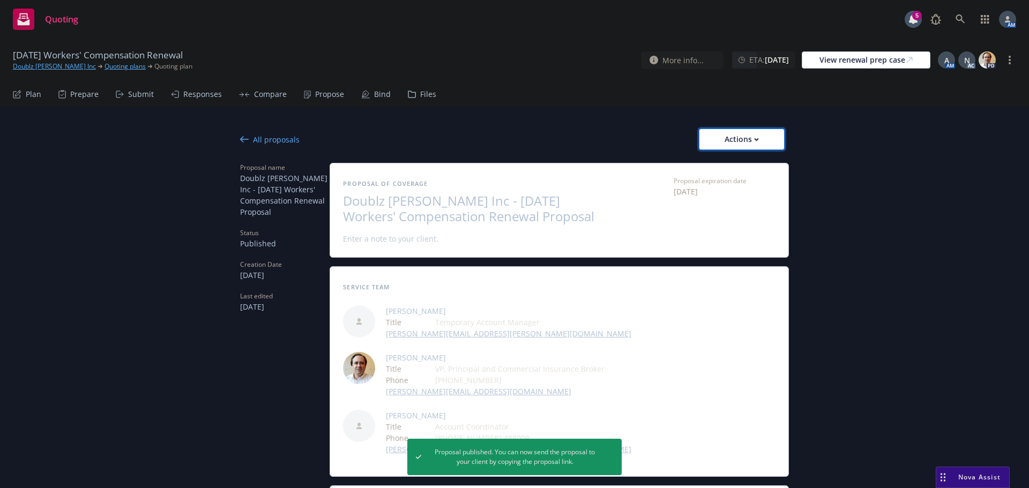
click at [740, 137] on div "Actions" at bounding box center [741, 139] width 50 height 20
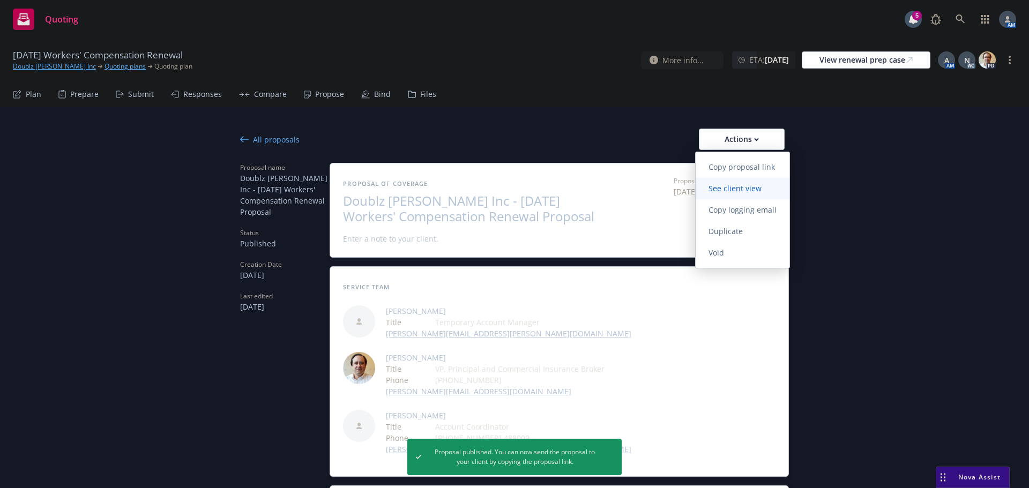
click at [724, 184] on span "See client view" at bounding box center [734, 188] width 79 height 10
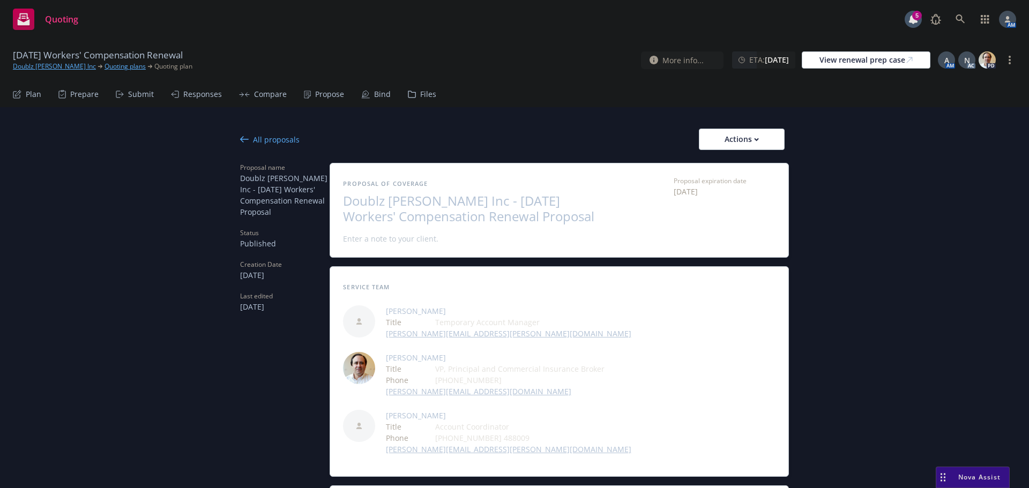
click at [260, 141] on div "All proposals" at bounding box center [269, 139] width 59 height 11
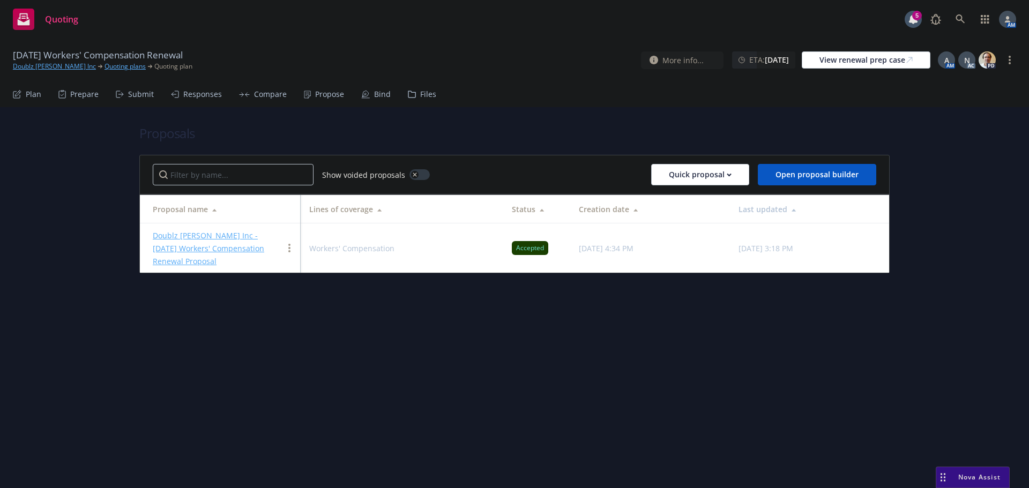
click at [328, 90] on div "Propose" at bounding box center [329, 94] width 29 height 9
click at [374, 94] on div "Bind" at bounding box center [382, 94] width 17 height 9
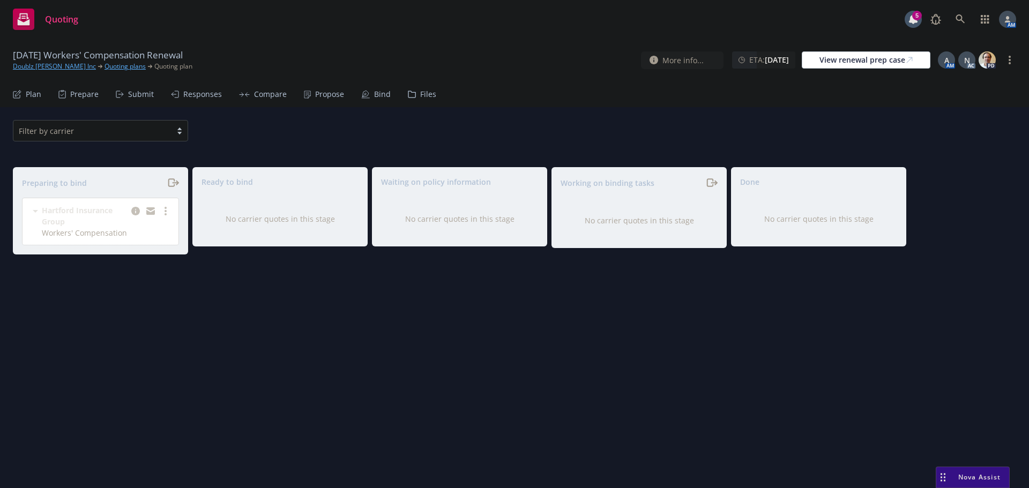
click at [324, 95] on div "Propose" at bounding box center [329, 94] width 29 height 9
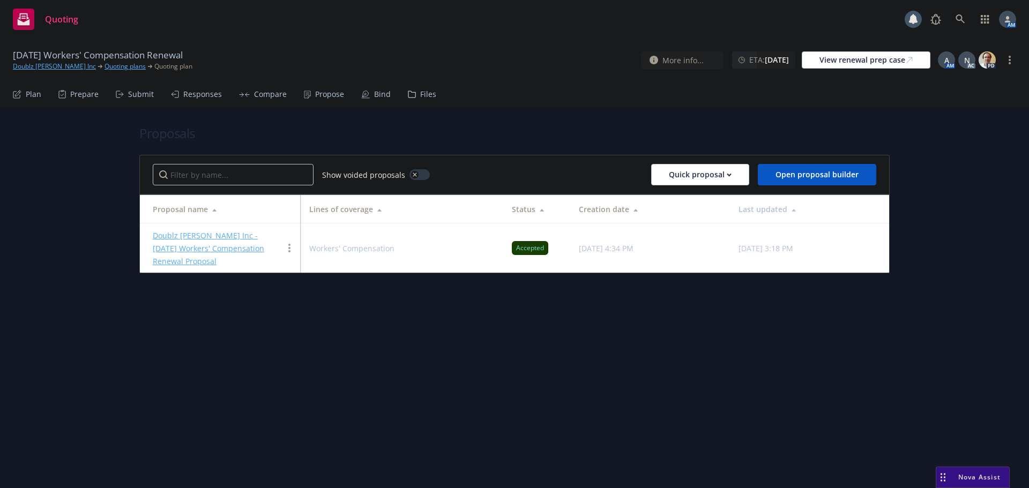
click at [213, 234] on link "Doublz Nash Inc - 9/20/2025 Workers' Compensation Renewal Proposal" at bounding box center [208, 248] width 111 height 36
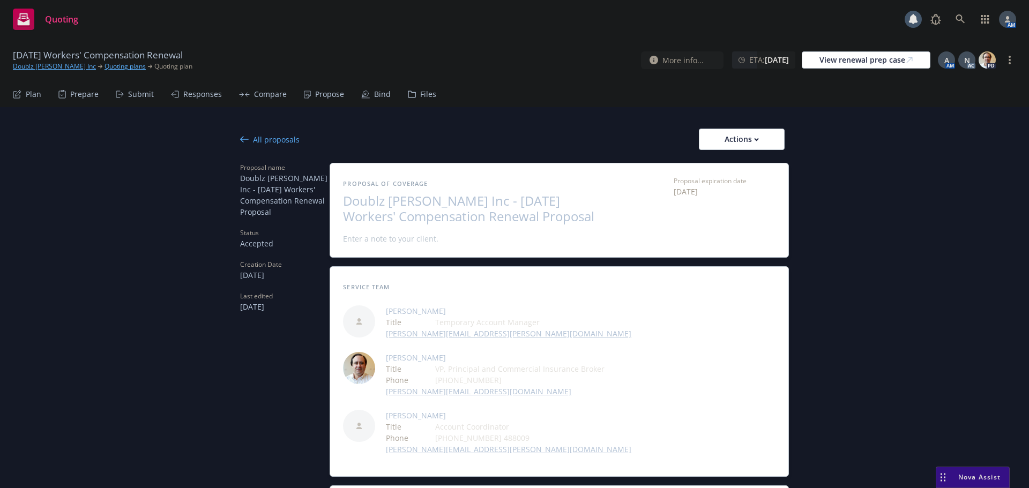
type textarea "x"
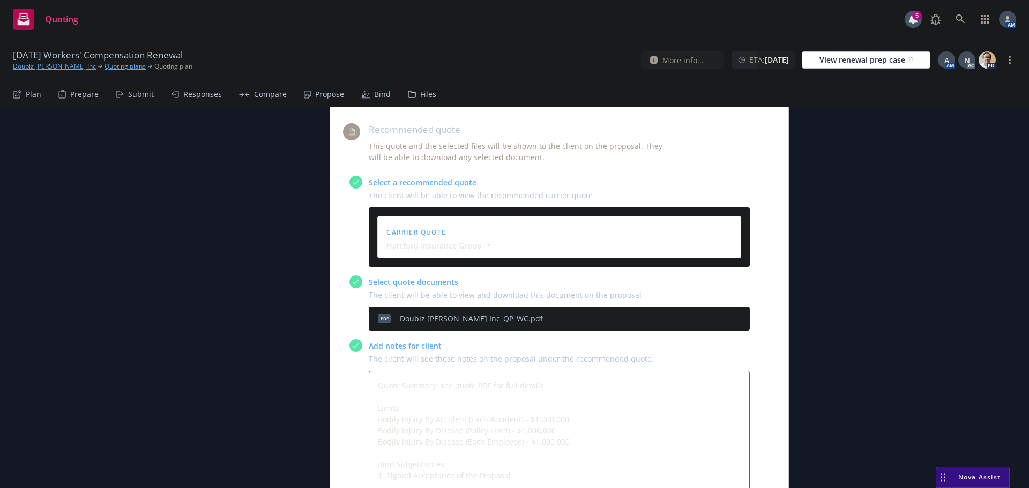
scroll to position [429, 0]
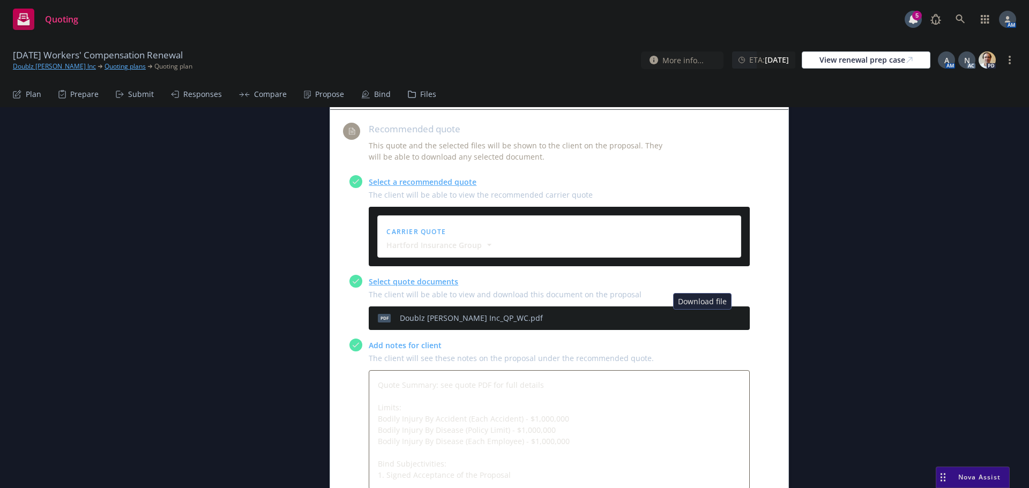
click at [702, 320] on icon "download file" at bounding box center [704, 317] width 9 height 9
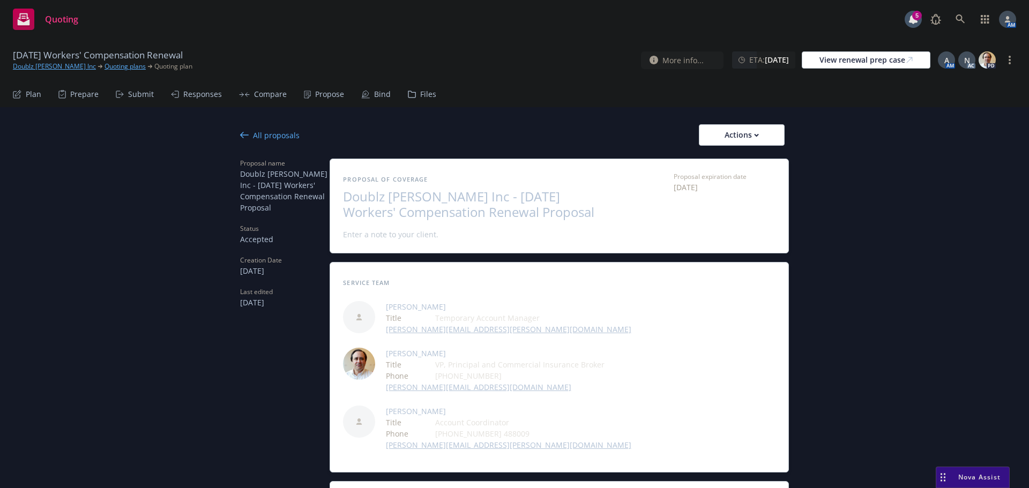
scroll to position [0, 0]
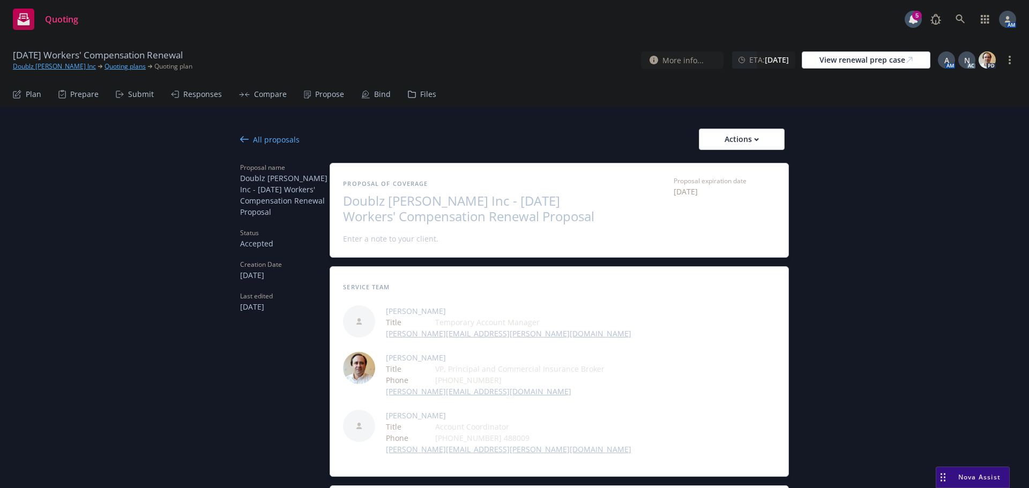
click at [268, 136] on div "All proposals" at bounding box center [269, 139] width 59 height 11
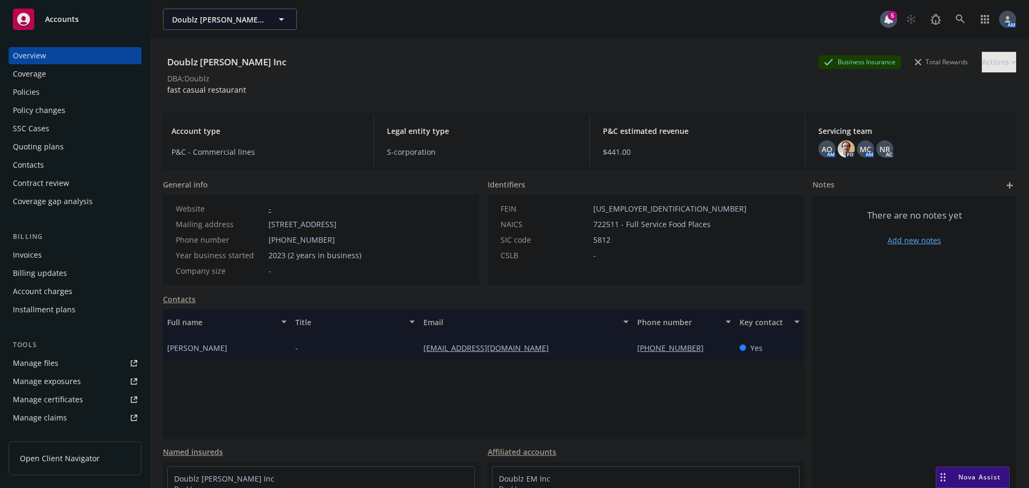
click at [44, 142] on div "Quoting plans" at bounding box center [38, 146] width 51 height 17
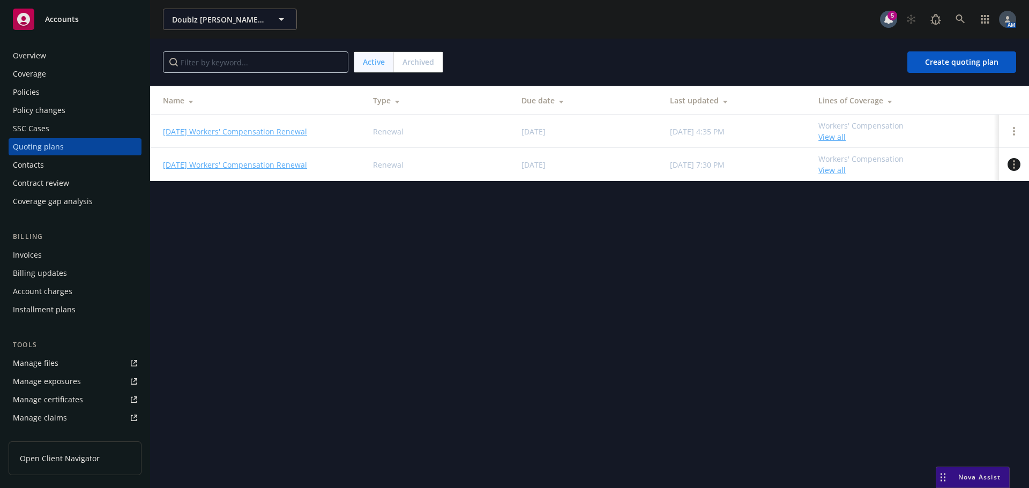
click at [1015, 167] on link "Open options" at bounding box center [1013, 164] width 13 height 13
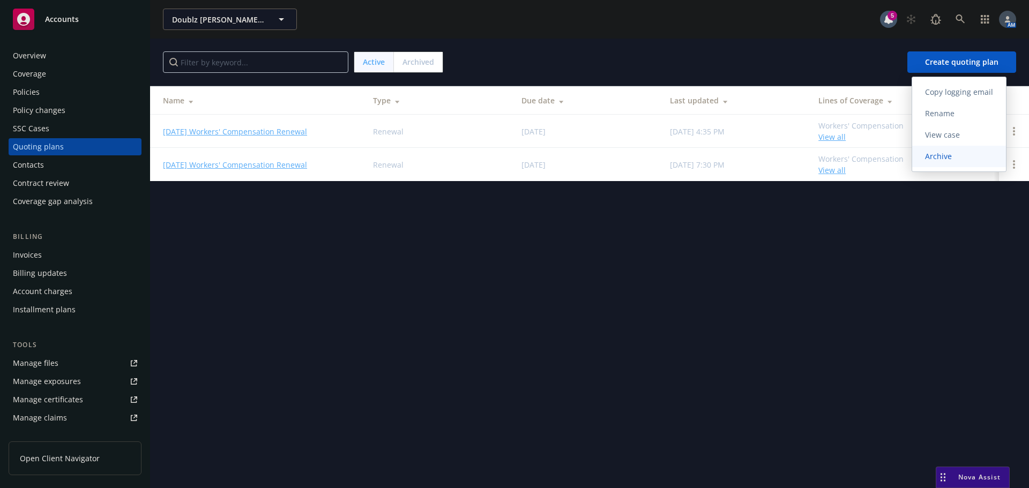
click at [949, 158] on span "Archive" at bounding box center [938, 156] width 53 height 10
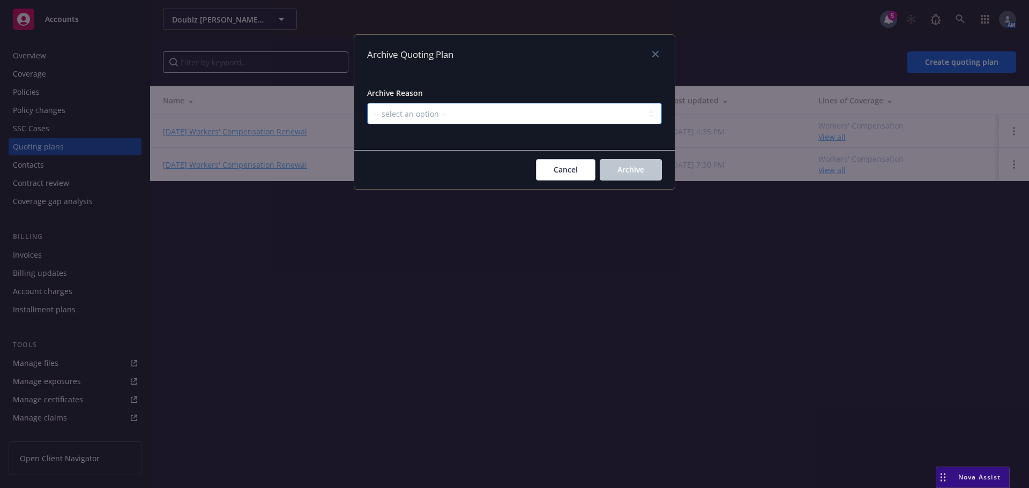
drag, startPoint x: 420, startPoint y: 116, endPoint x: 421, endPoint y: 122, distance: 5.6
click at [420, 116] on select "-- select an option -- All policies in this renewal plan are auto-renewed Creat…" at bounding box center [514, 113] width 295 height 21
select select "ARCHIVED_RENEWAL_COMPLETED"
click at [367, 103] on select "-- select an option -- All policies in this renewal plan are auto-renewed Creat…" at bounding box center [514, 113] width 295 height 21
click at [642, 167] on span "Archive" at bounding box center [630, 169] width 27 height 10
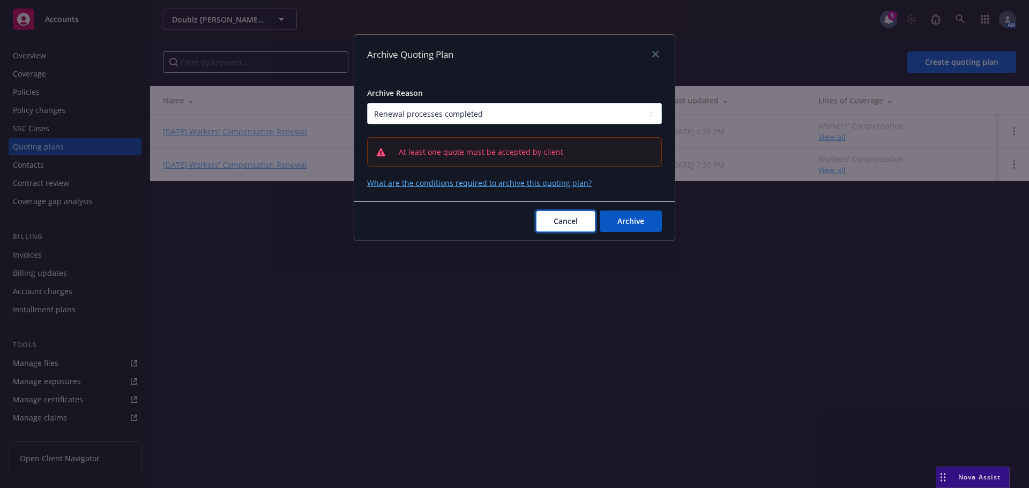
click at [546, 220] on button "Cancel" at bounding box center [565, 221] width 59 height 21
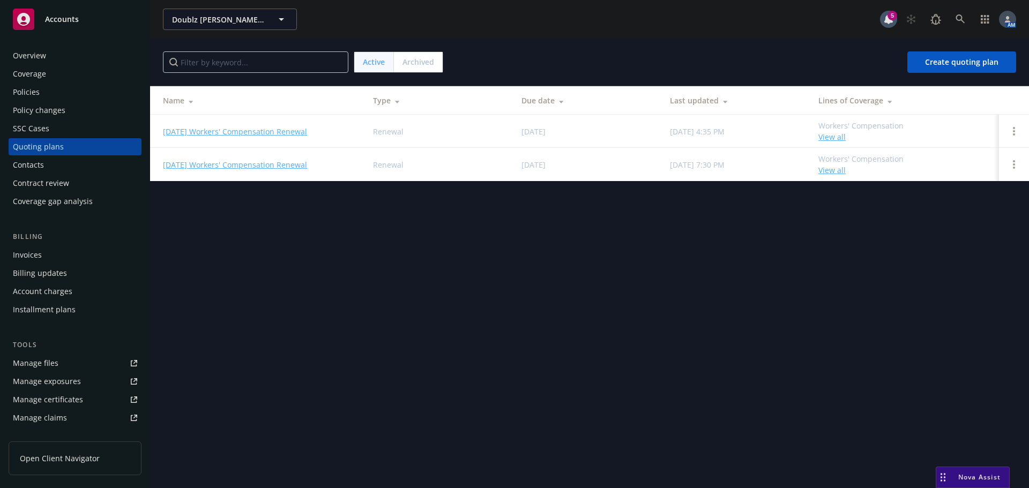
click at [204, 166] on link "[DATE] Workers' Compensation Renewal" at bounding box center [235, 164] width 144 height 11
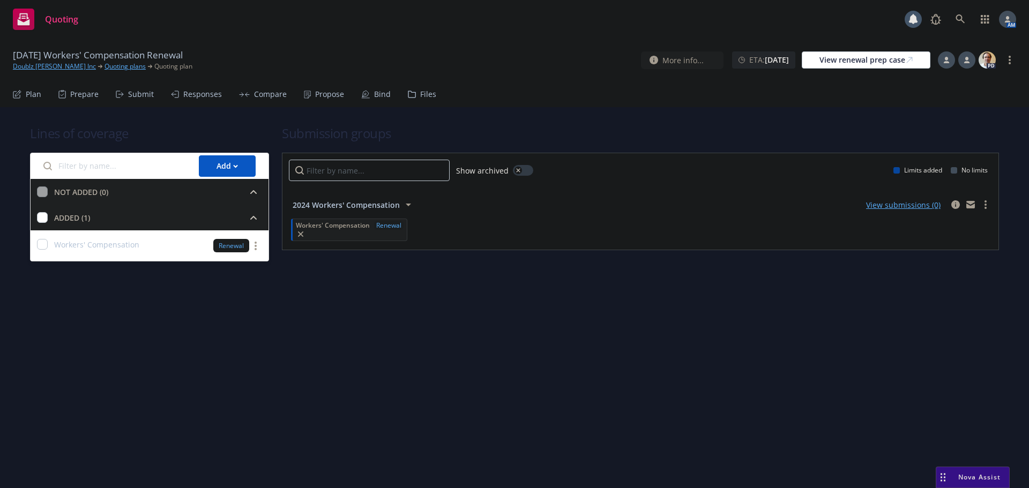
click at [375, 92] on div "Bind" at bounding box center [382, 94] width 17 height 9
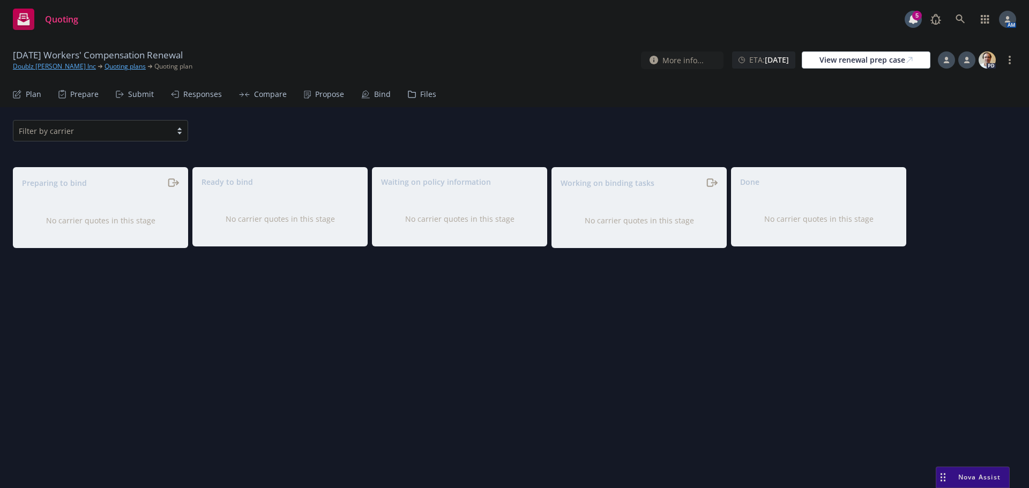
click at [121, 125] on div "Filter by carrier" at bounding box center [100, 130] width 175 height 21
click at [544, 122] on div "Filter by carrier" at bounding box center [514, 130] width 1003 height 21
click at [321, 93] on div "Propose" at bounding box center [329, 94] width 29 height 9
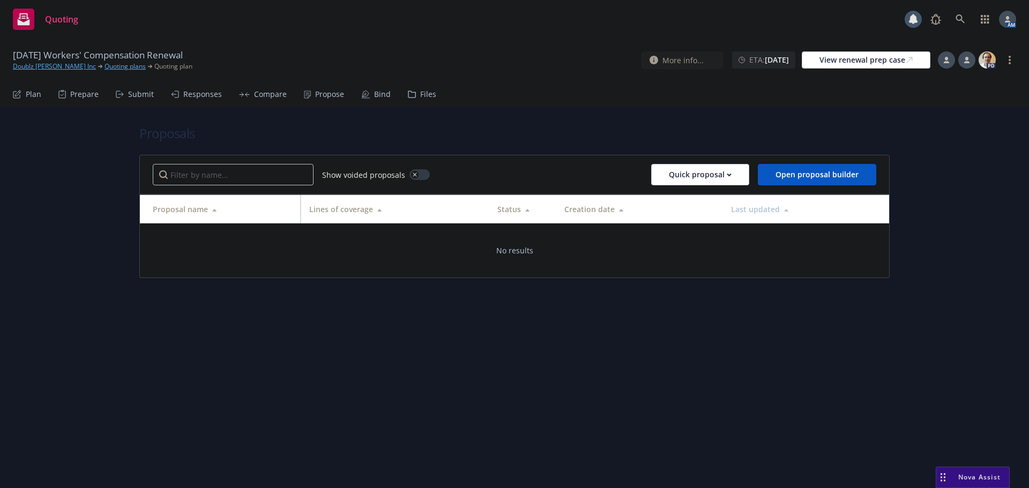
click at [137, 91] on div "Submit" at bounding box center [141, 94] width 26 height 9
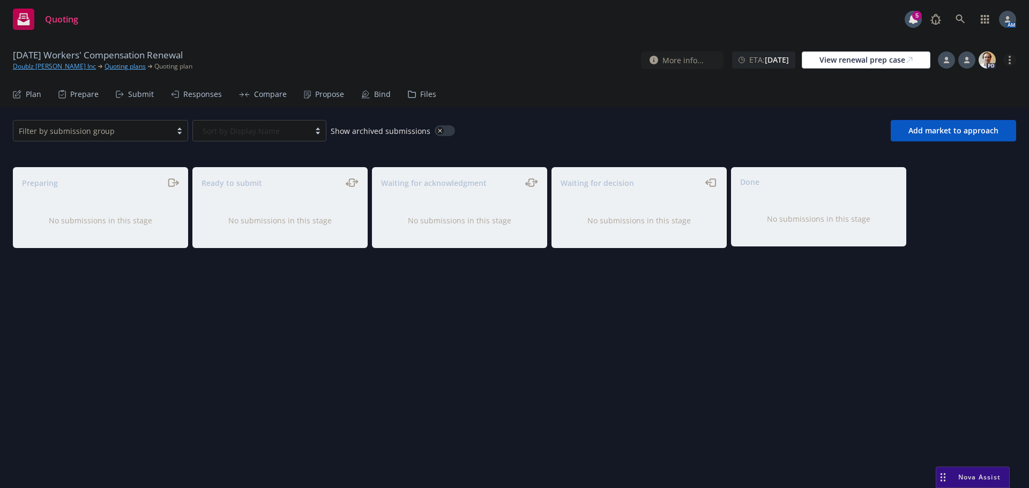
click at [1012, 62] on link "more" at bounding box center [1009, 60] width 13 height 13
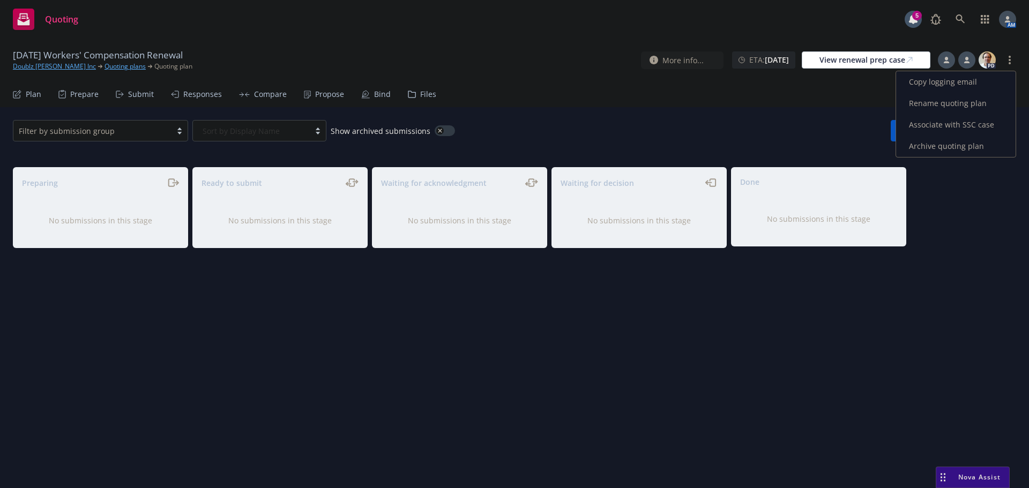
drag, startPoint x: 945, startPoint y: 144, endPoint x: 926, endPoint y: 148, distance: 19.8
click at [945, 145] on link "Archive quoting plan" at bounding box center [955, 146] width 119 height 21
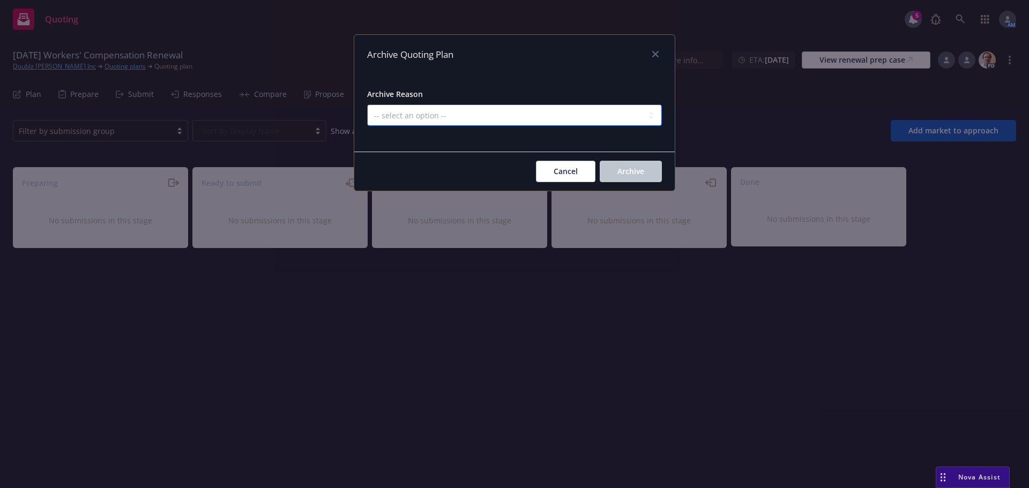
click at [521, 111] on select "-- select an option -- All policies in this renewal plan are auto-renewed Creat…" at bounding box center [514, 114] width 295 height 21
select select "ARCHIVED_RENEWAL_POLICY_AUTO_RENEWED"
click at [367, 104] on select "-- select an option -- All policies in this renewal plan are auto-renewed Creat…" at bounding box center [514, 114] width 295 height 21
click at [610, 168] on button "Archive" at bounding box center [631, 171] width 62 height 21
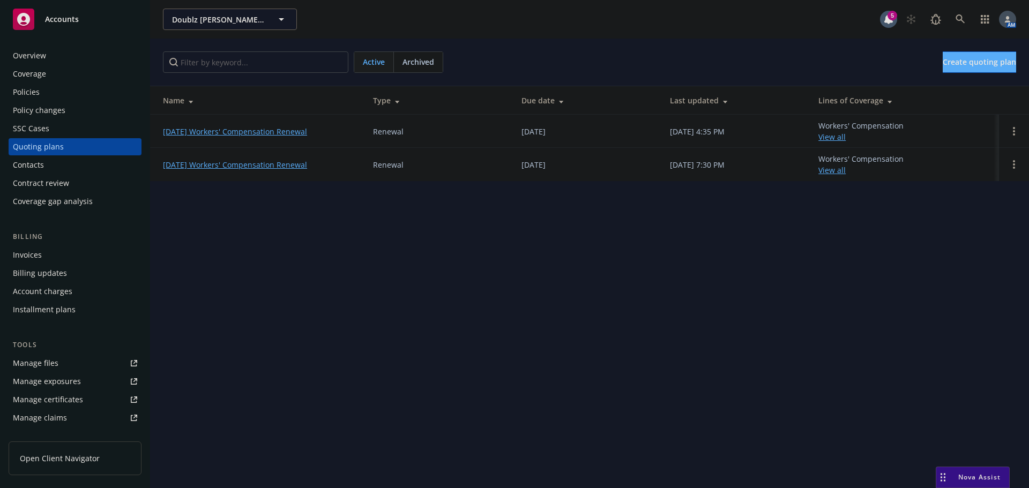
click at [34, 97] on div "Policies" at bounding box center [26, 92] width 27 height 17
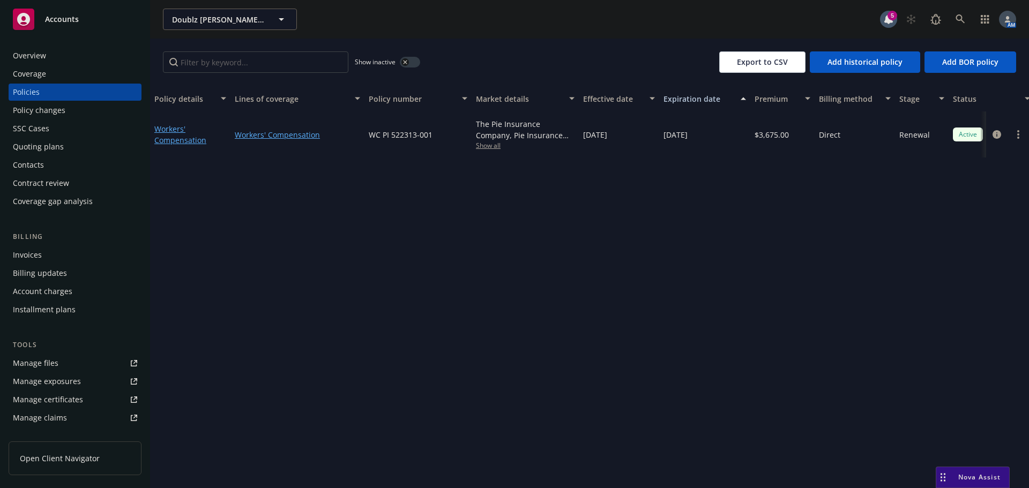
click at [51, 148] on div "Quoting plans" at bounding box center [38, 146] width 51 height 17
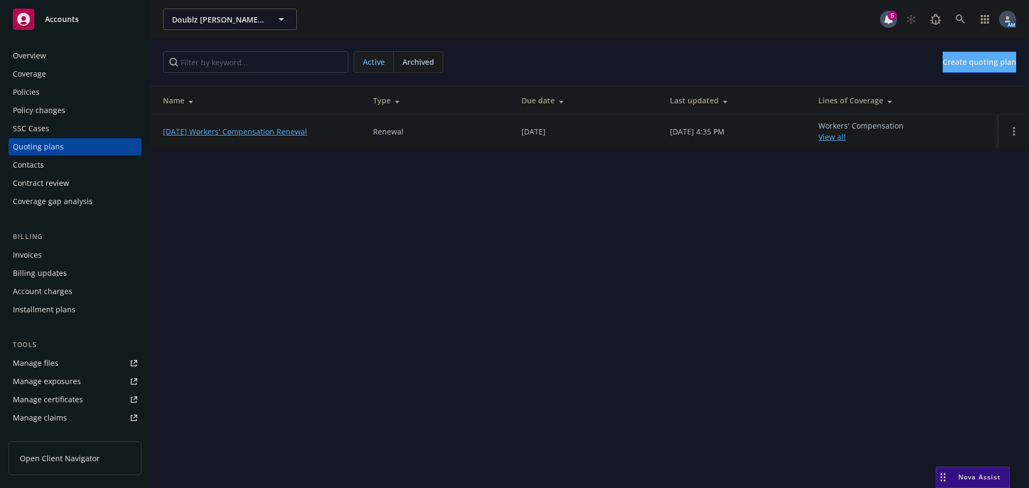
click at [65, 92] on div "Policies" at bounding box center [75, 92] width 124 height 17
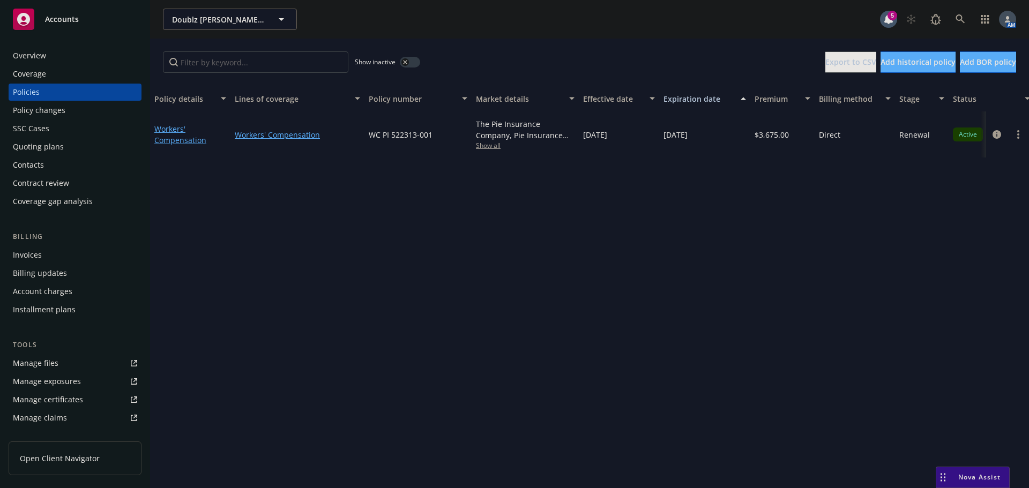
click at [49, 59] on div "Overview" at bounding box center [75, 55] width 124 height 17
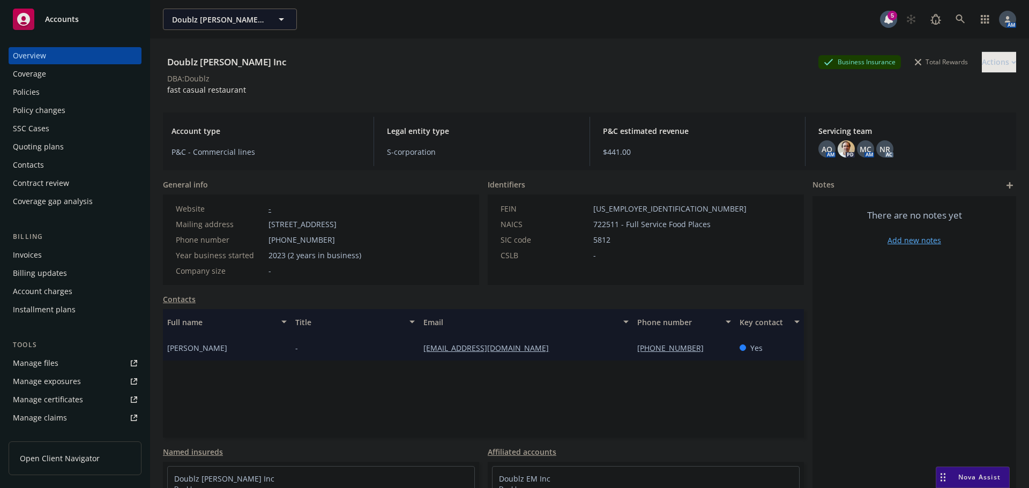
click at [718, 390] on div "Full name Title Email Phone number Key contact [PERSON_NAME] - [EMAIL_ADDRESS][…" at bounding box center [483, 373] width 641 height 129
drag, startPoint x: 691, startPoint y: 352, endPoint x: 631, endPoint y: 347, distance: 59.7
click at [633, 347] on div "[PHONE_NUMBER]" at bounding box center [684, 348] width 102 height 26
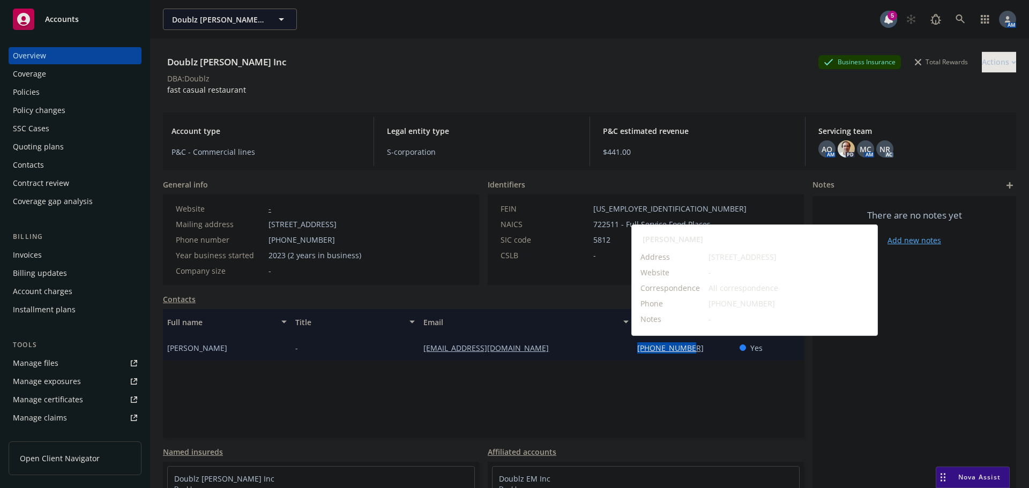
copy link "[PHONE_NUMBER]"
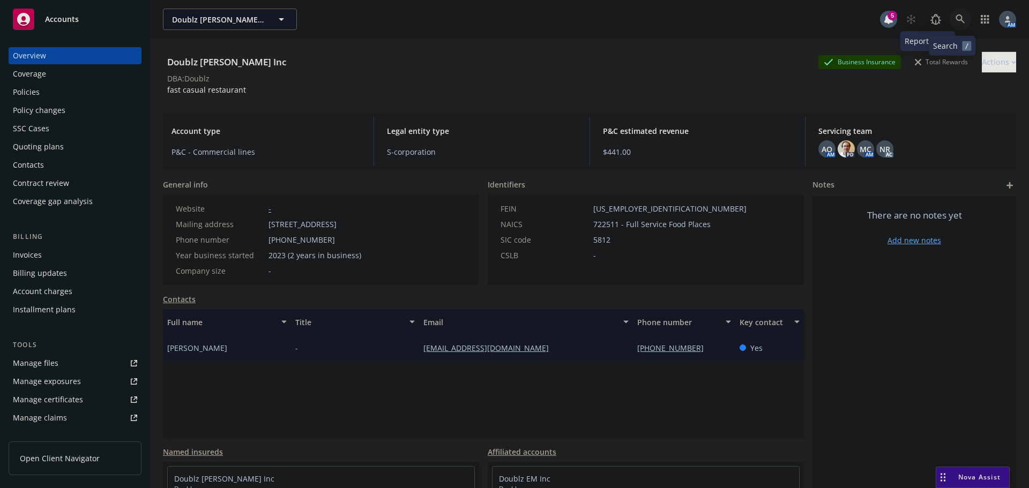
click at [956, 20] on icon at bounding box center [960, 19] width 10 height 10
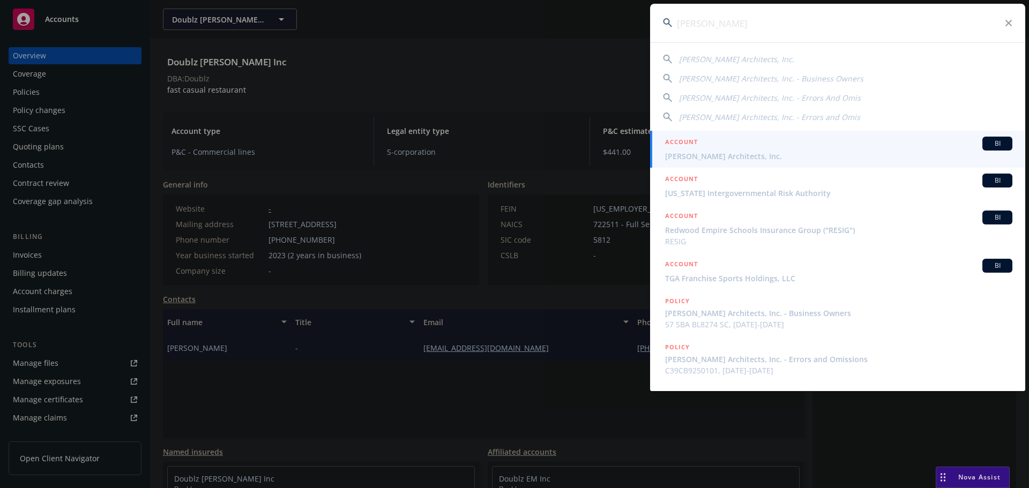
type input "[PERSON_NAME]"
click at [728, 150] on div "ACCOUNT BI" at bounding box center [838, 144] width 347 height 14
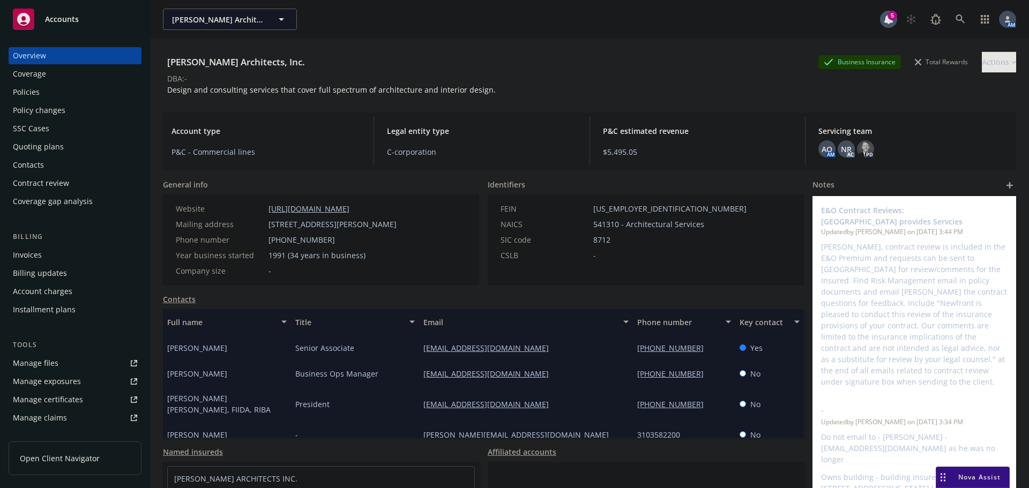
click at [39, 148] on div "Quoting plans" at bounding box center [38, 146] width 51 height 17
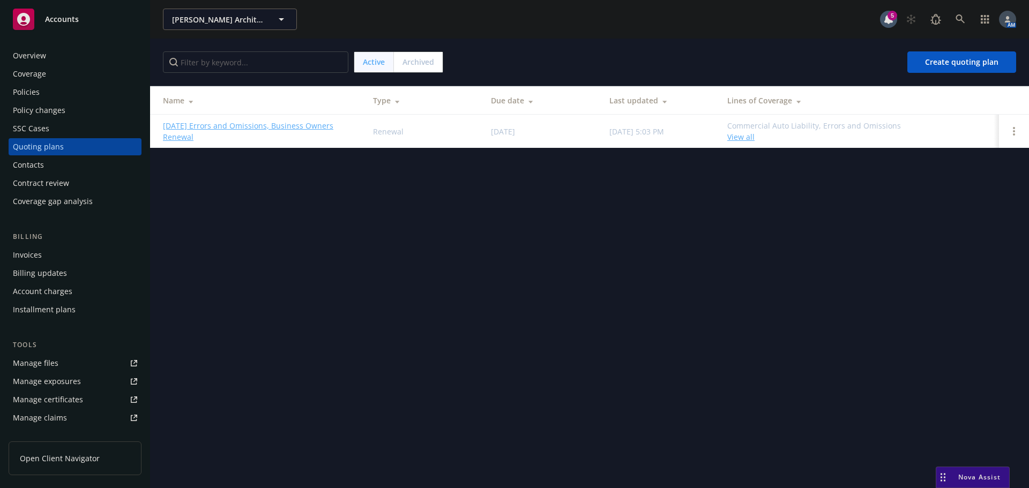
click at [36, 89] on div "Policies" at bounding box center [26, 92] width 27 height 17
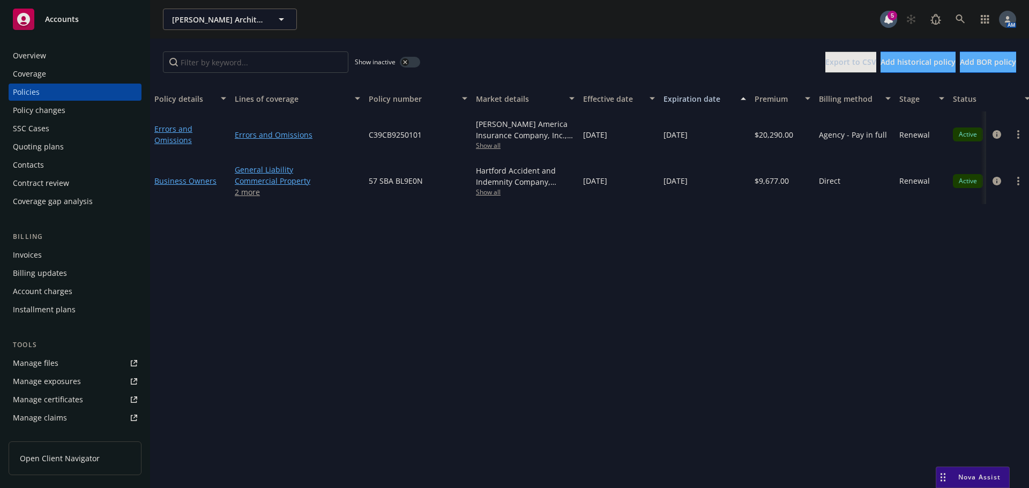
click at [485, 194] on span "Show all" at bounding box center [525, 192] width 99 height 9
click at [50, 144] on div "Quoting plans" at bounding box center [38, 146] width 51 height 17
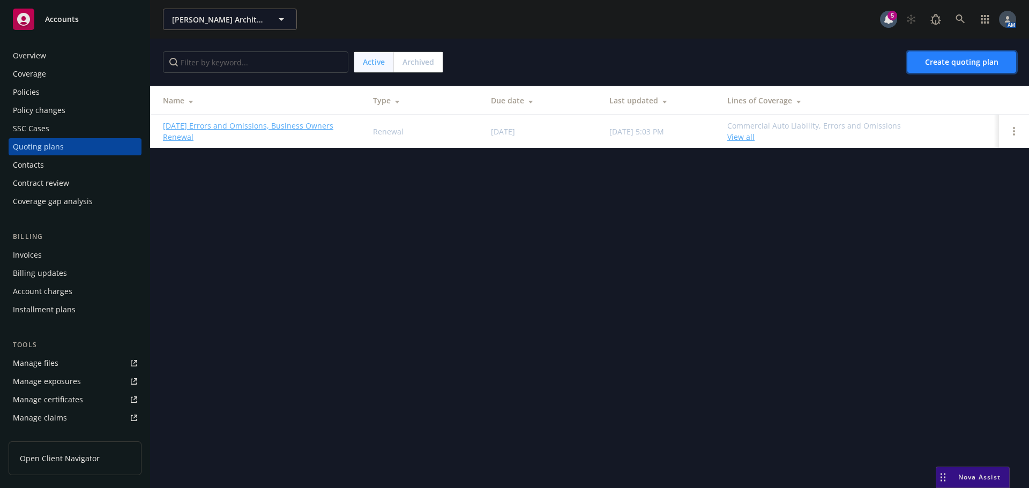
click at [967, 60] on span "Create quoting plan" at bounding box center [961, 62] width 73 height 10
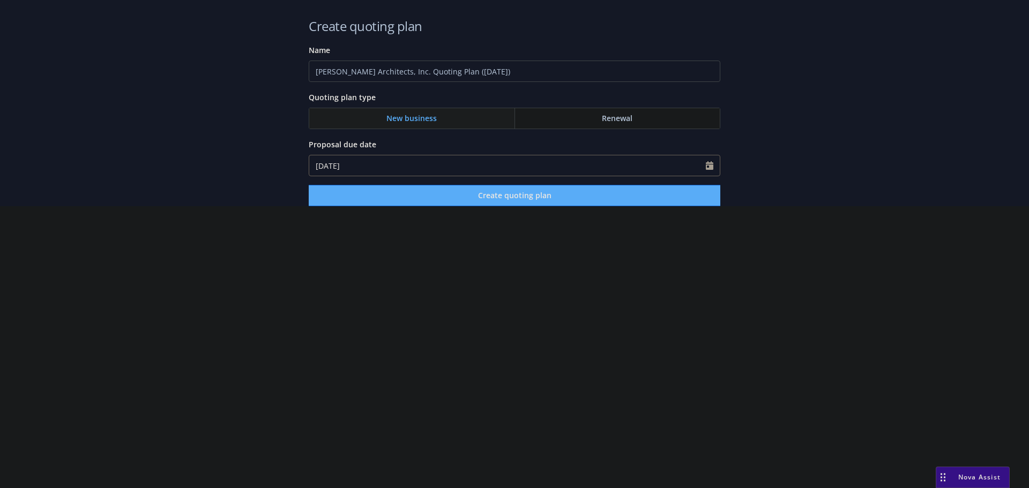
click at [438, 117] on div "New business" at bounding box center [412, 118] width 206 height 20
drag, startPoint x: 297, startPoint y: 71, endPoint x: 210, endPoint y: 71, distance: 87.3
click at [210, 71] on div "Create quoting plan Name [PERSON_NAME] Architects, Inc. Quoting Plan ([DATE]) Q…" at bounding box center [514, 103] width 1029 height 206
type input "Workers Compensation - New Business"
click at [710, 166] on icon "Calendar" at bounding box center [710, 165] width 8 height 9
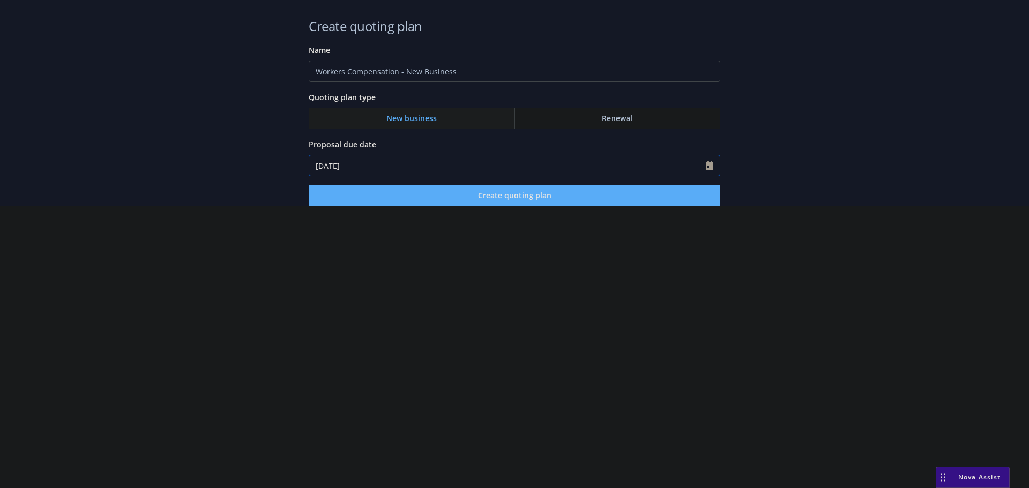
select select "8"
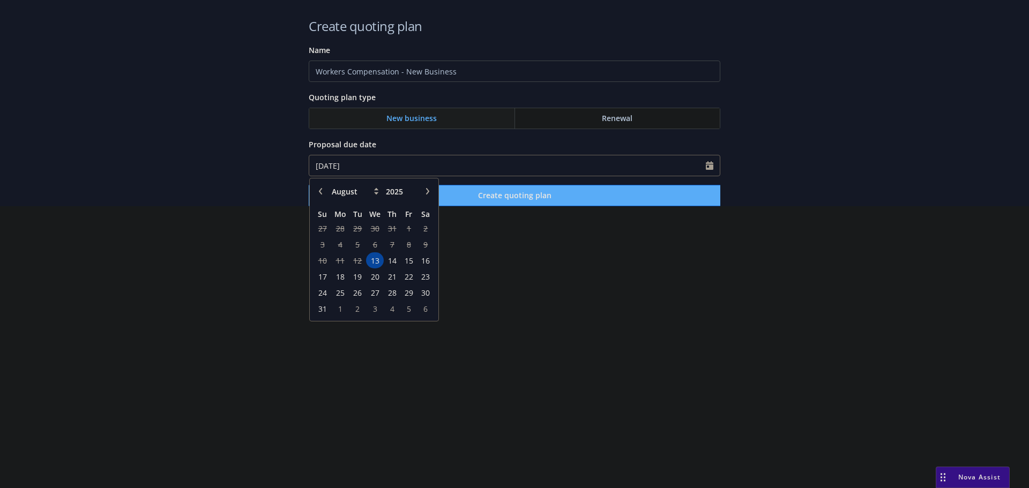
click at [408, 307] on span "5" at bounding box center [408, 308] width 14 height 13
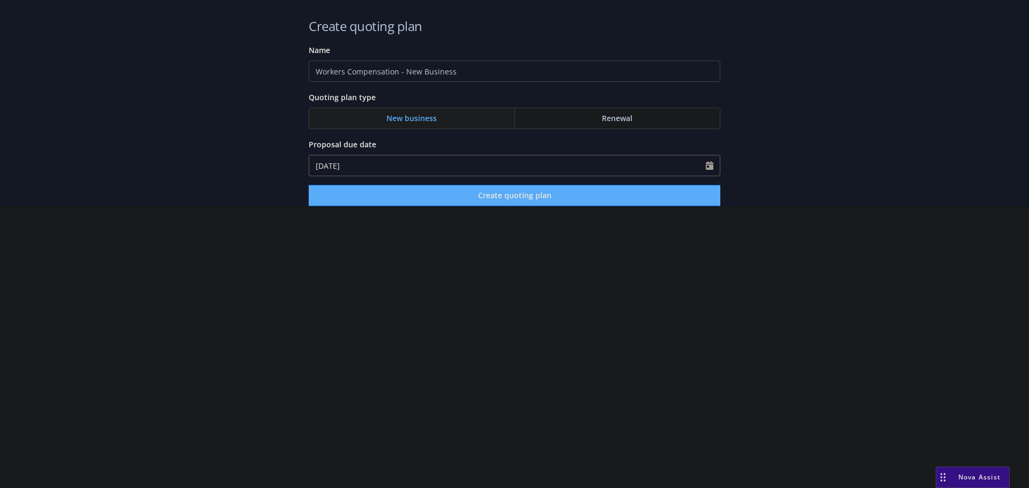
type input "09/05/2025"
click at [705, 163] on input "09/05/2025" at bounding box center [507, 165] width 397 height 20
select select "9"
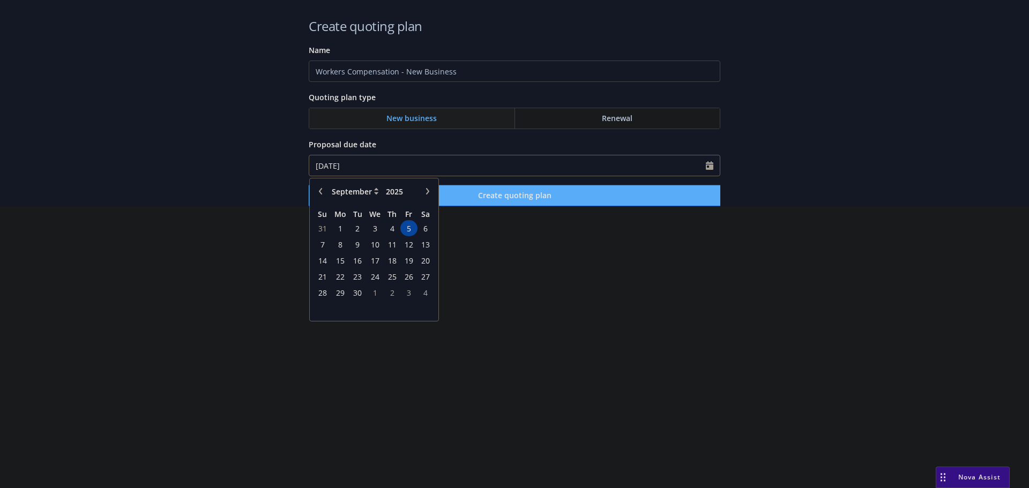
click at [413, 245] on span "12" at bounding box center [408, 244] width 14 height 13
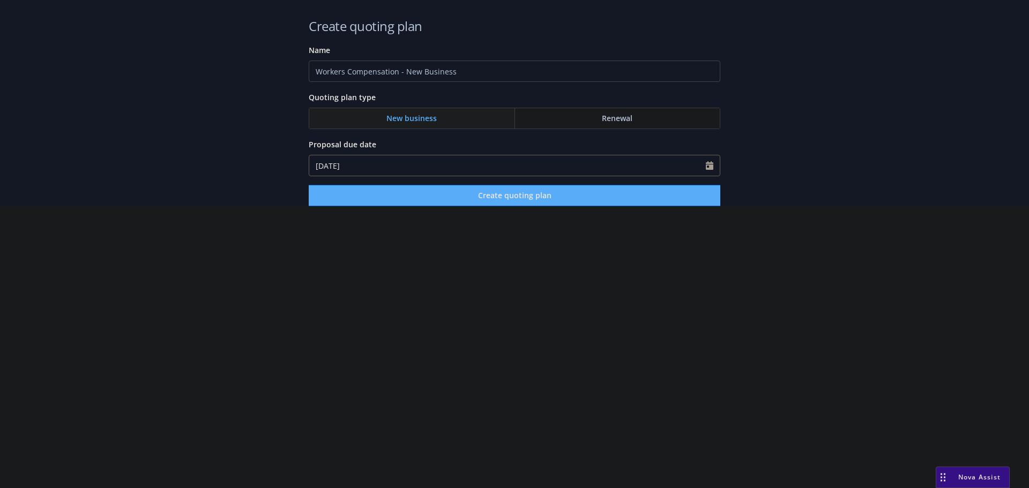
type input "09/12/2025"
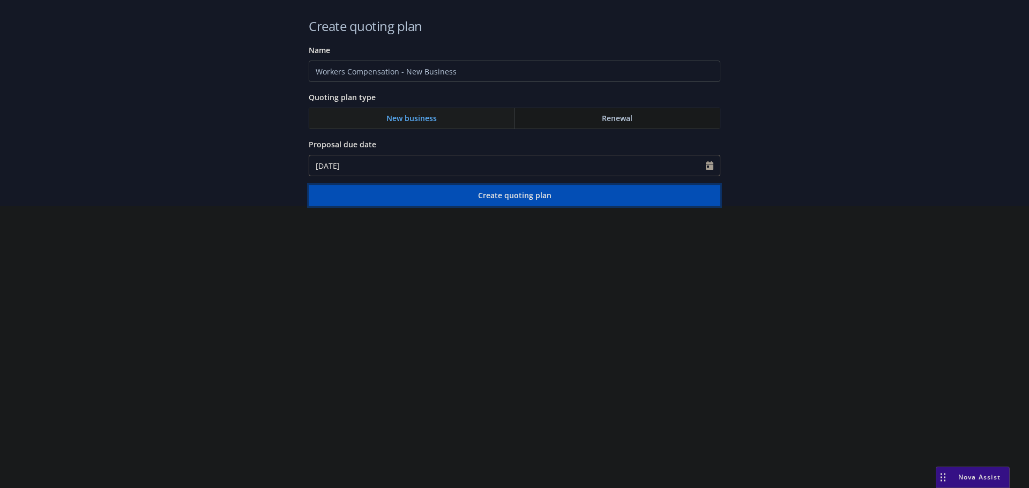
click at [520, 195] on span "Create quoting plan" at bounding box center [514, 195] width 73 height 10
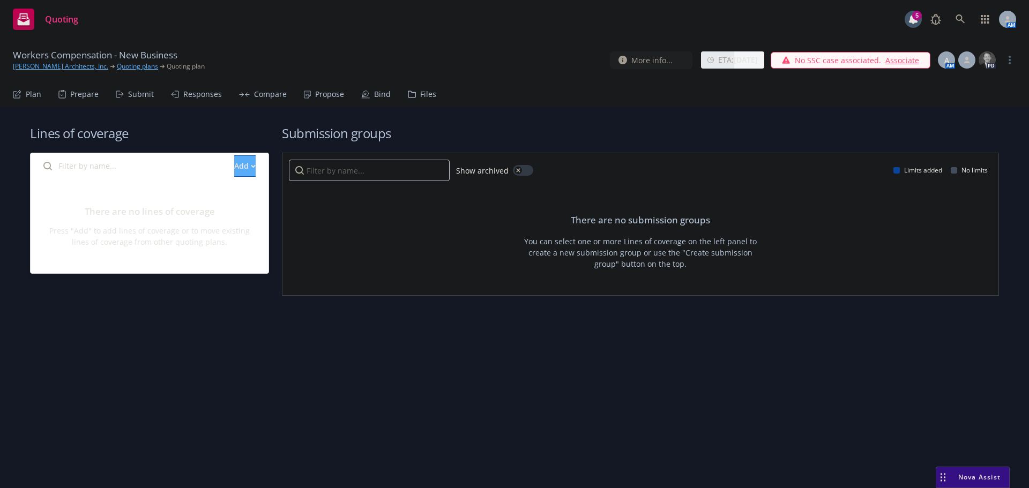
click at [906, 64] on link "Associate" at bounding box center [902, 60] width 34 height 11
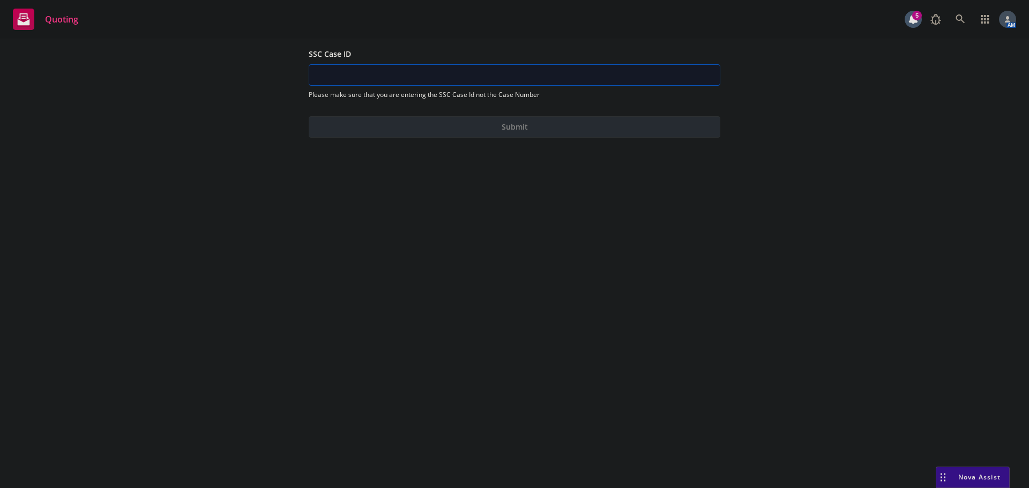
click at [448, 70] on input "SSC Case ID" at bounding box center [514, 75] width 410 height 20
paste input "500Vz00000QgAteIAF"
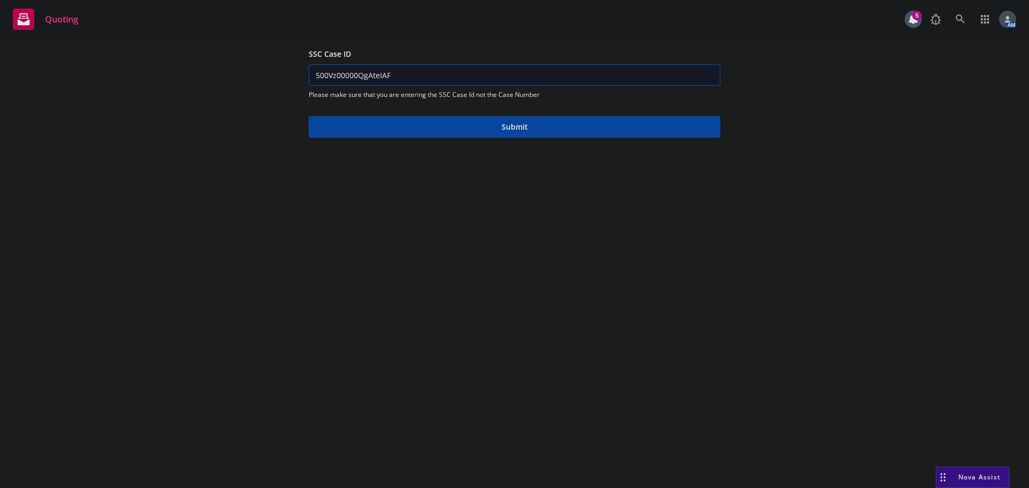
type input "500Vz00000QgAteIAF"
click at [469, 131] on button "Submit" at bounding box center [515, 126] width 412 height 21
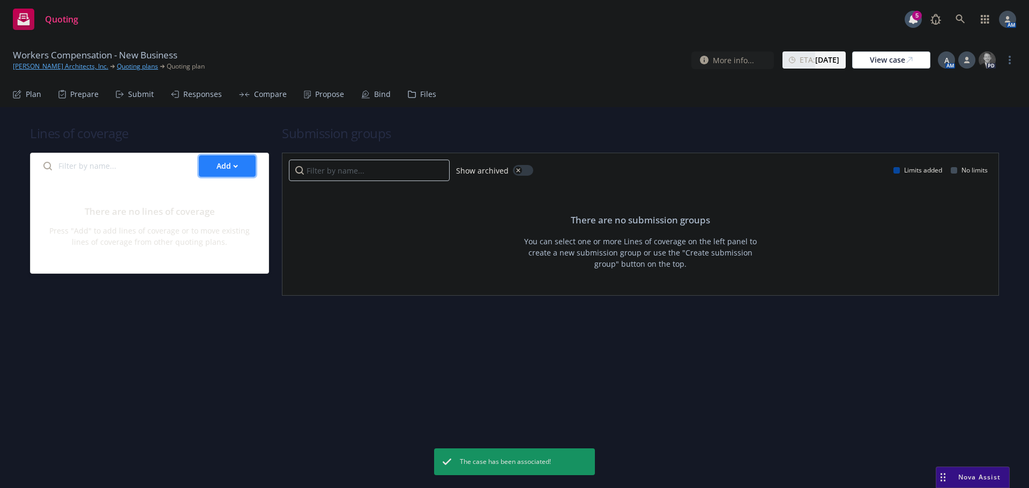
click at [207, 162] on button "Add" at bounding box center [227, 165] width 57 height 21
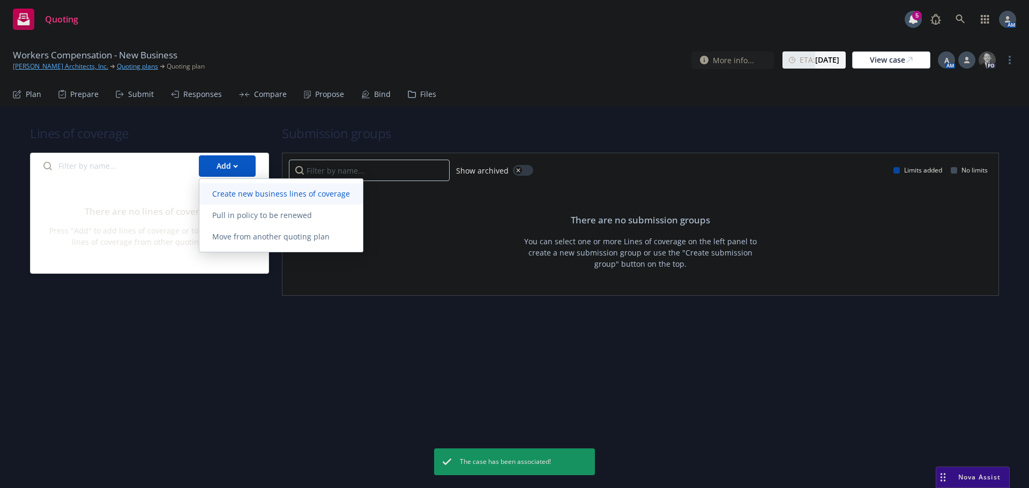
click at [244, 196] on span "Create new business lines of coverage" at bounding box center [280, 194] width 163 height 10
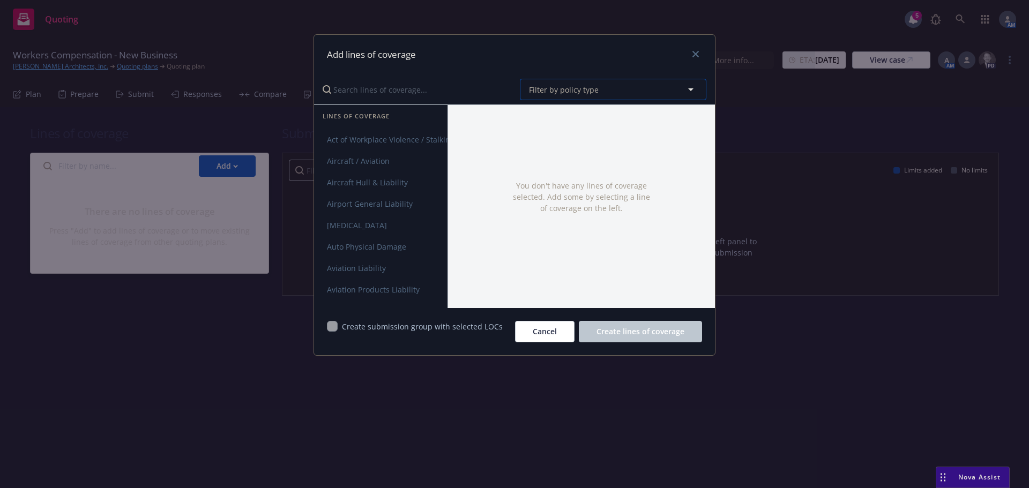
click at [615, 90] on button "Filter by policy type" at bounding box center [613, 89] width 186 height 21
click at [423, 89] on input "Search lines of coverage..." at bounding box center [413, 89] width 195 height 21
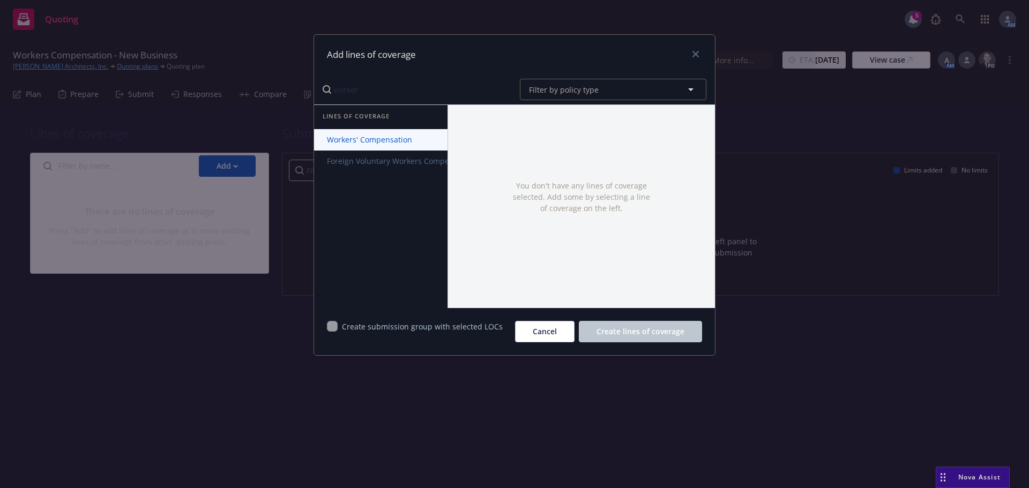
type input "worker"
click at [386, 137] on span "Workers' Compensation" at bounding box center [369, 139] width 111 height 10
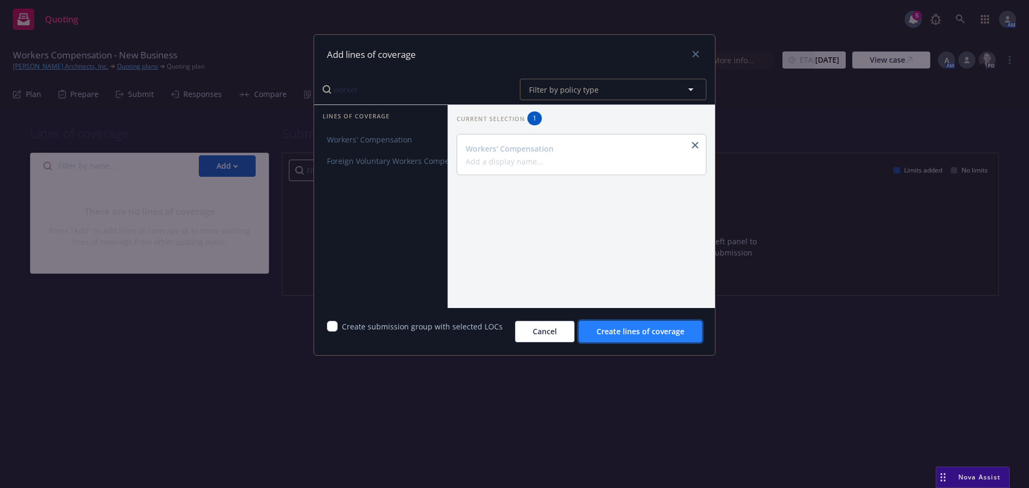
click at [642, 332] on span "Create lines of coverage" at bounding box center [640, 331] width 88 height 10
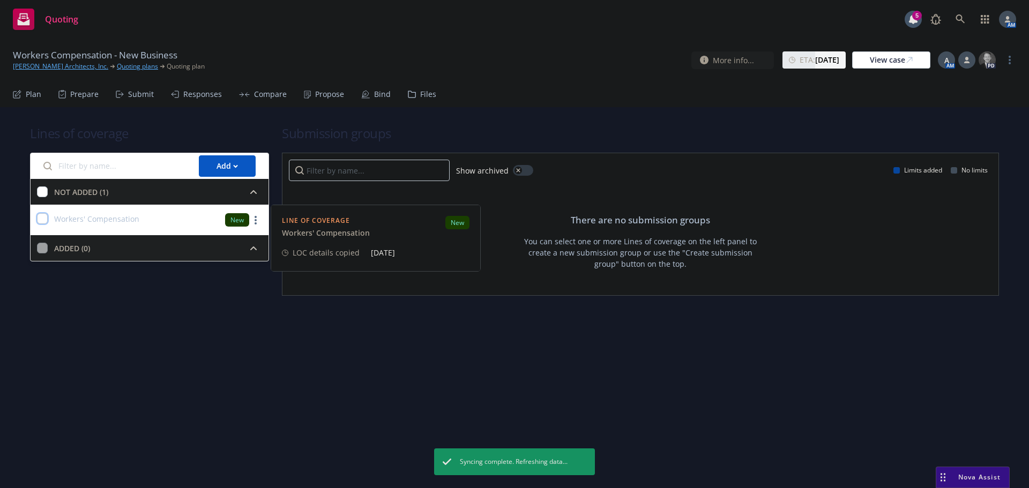
click at [44, 217] on input "checkbox" at bounding box center [42, 218] width 11 height 11
checkbox input "true"
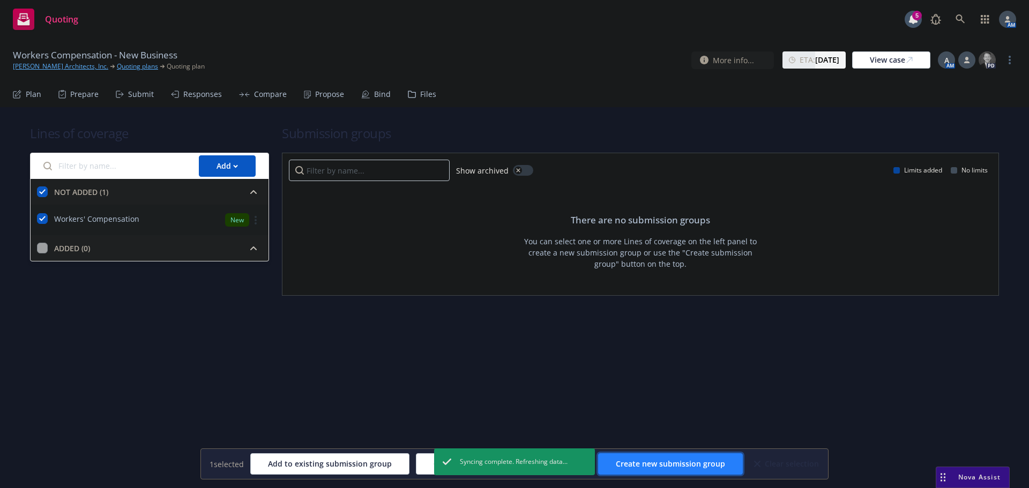
click at [670, 463] on span "Create new submission group" at bounding box center [670, 464] width 109 height 10
checkbox input "false"
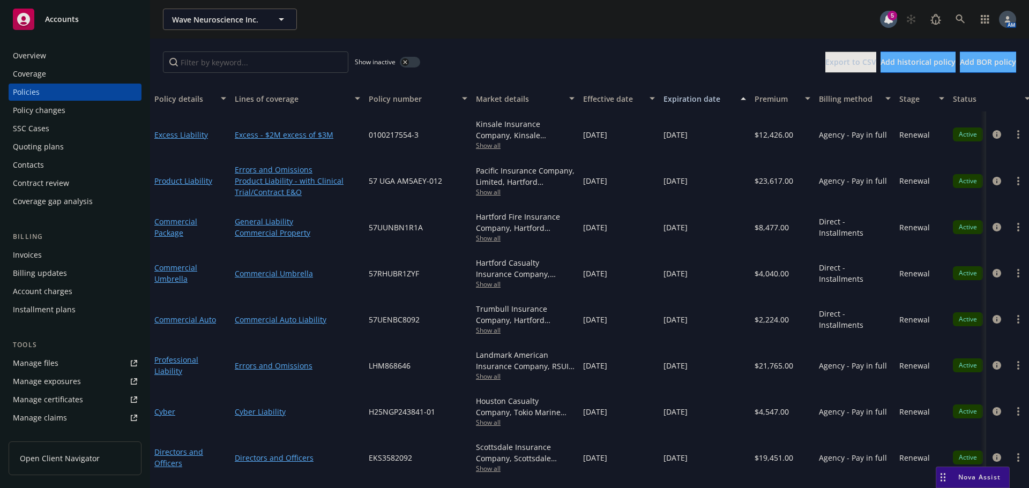
scroll to position [1, 0]
click at [992, 458] on icon "circleInformation" at bounding box center [996, 457] width 9 height 9
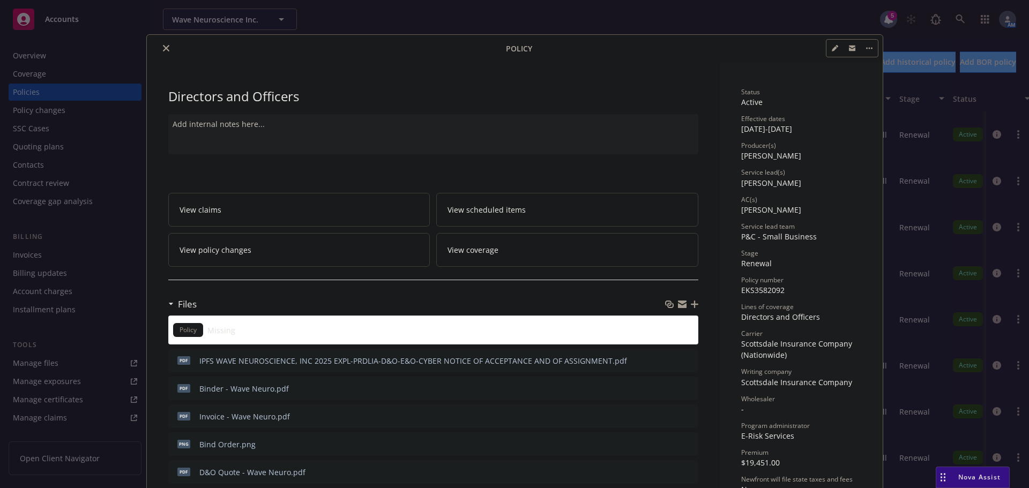
click at [830, 44] on button "button" at bounding box center [834, 48] width 17 height 17
select select "RENEWAL"
select select "12"
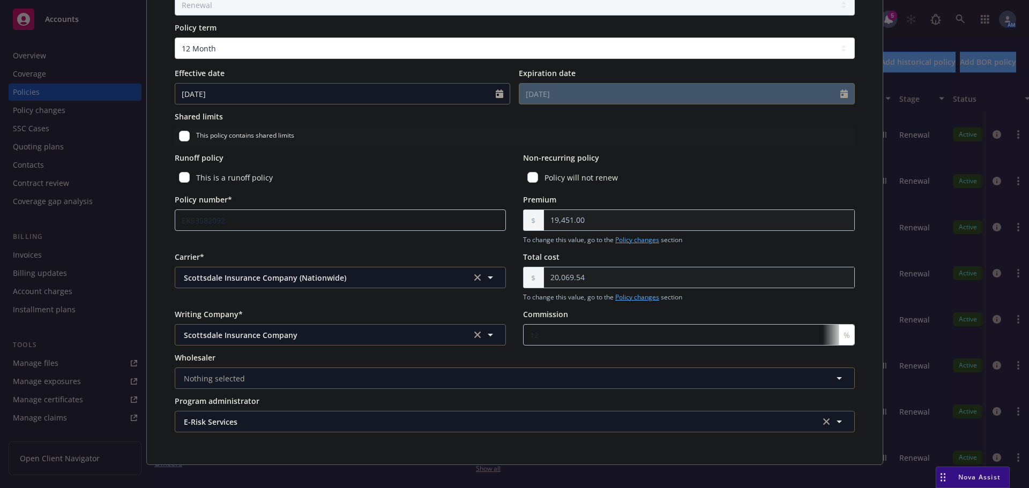
scroll to position [432, 0]
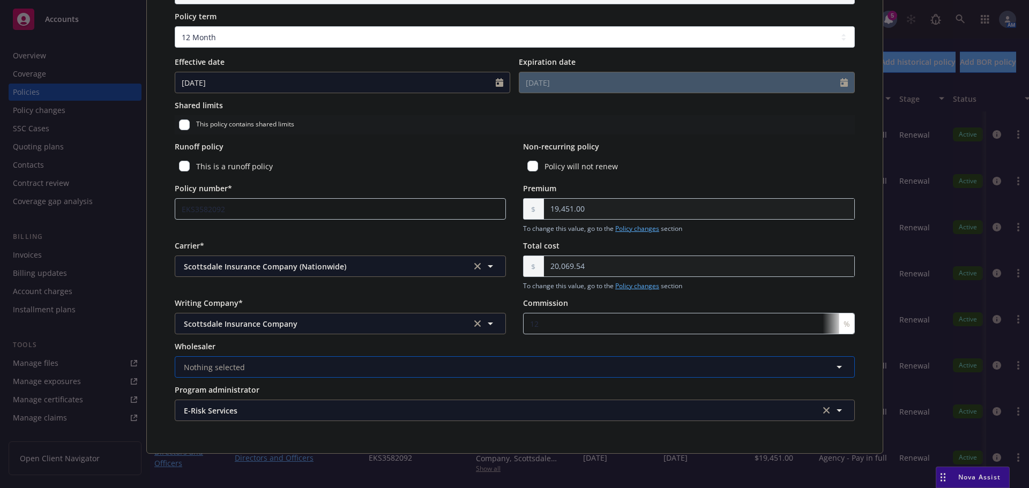
click at [244, 365] on button "Nothing selected" at bounding box center [515, 366] width 680 height 21
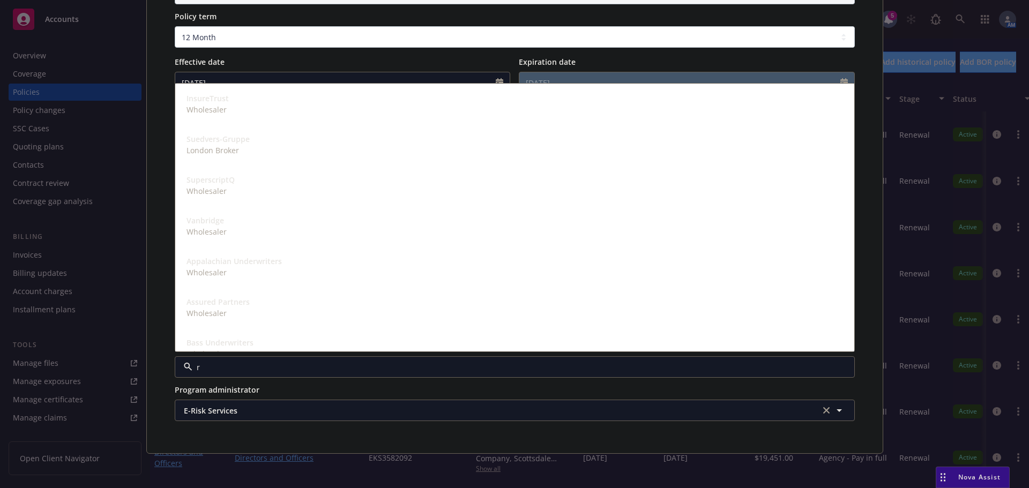
type input "rt"
click at [235, 326] on strong "RT Specialty Insurance Services, LLC (RSG Specialty, LLC)" at bounding box center [289, 325] width 206 height 10
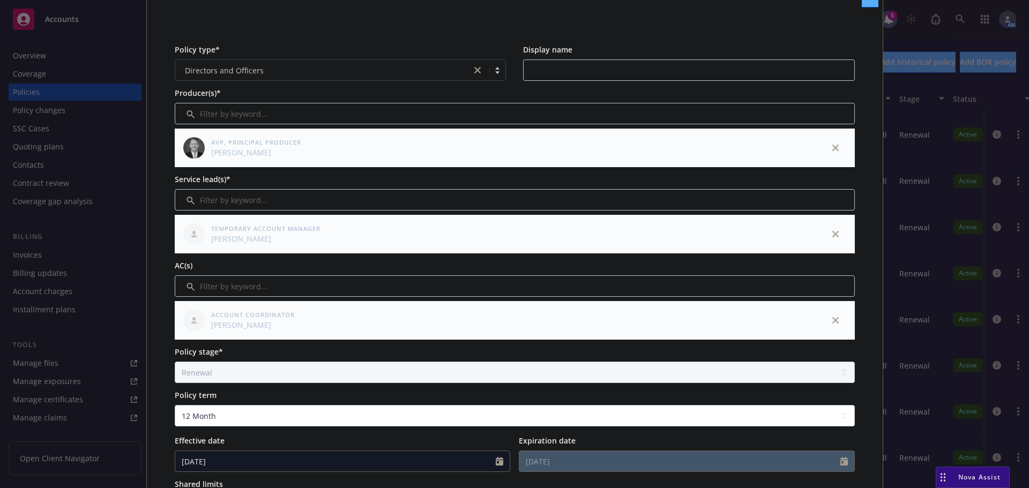
scroll to position [0, 0]
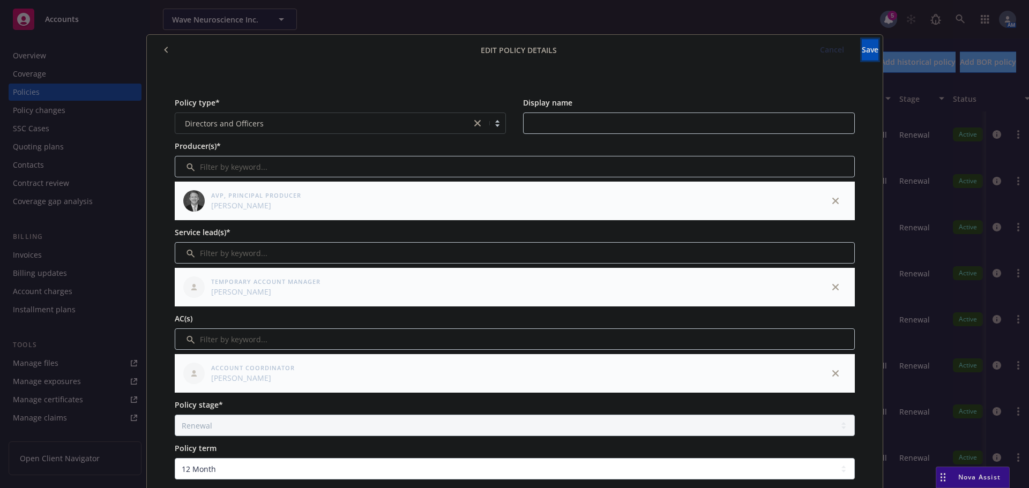
click at [862, 50] on span "Save" at bounding box center [870, 49] width 17 height 10
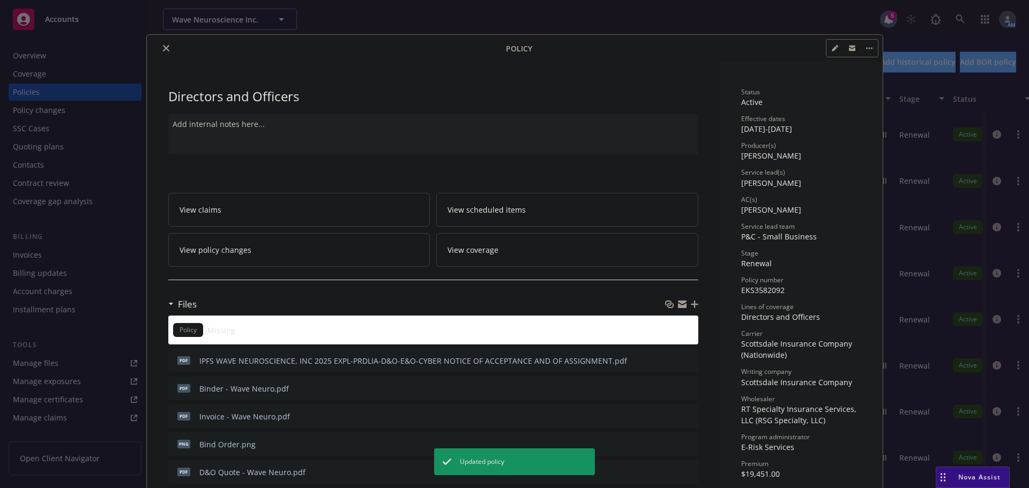
click at [163, 47] on icon "close" at bounding box center [166, 48] width 6 height 6
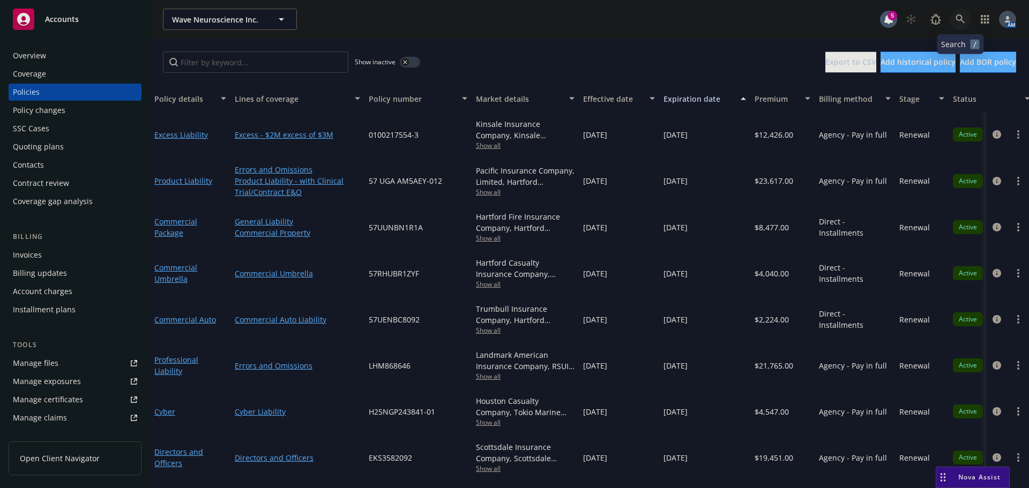
click at [961, 18] on icon at bounding box center [960, 19] width 10 height 10
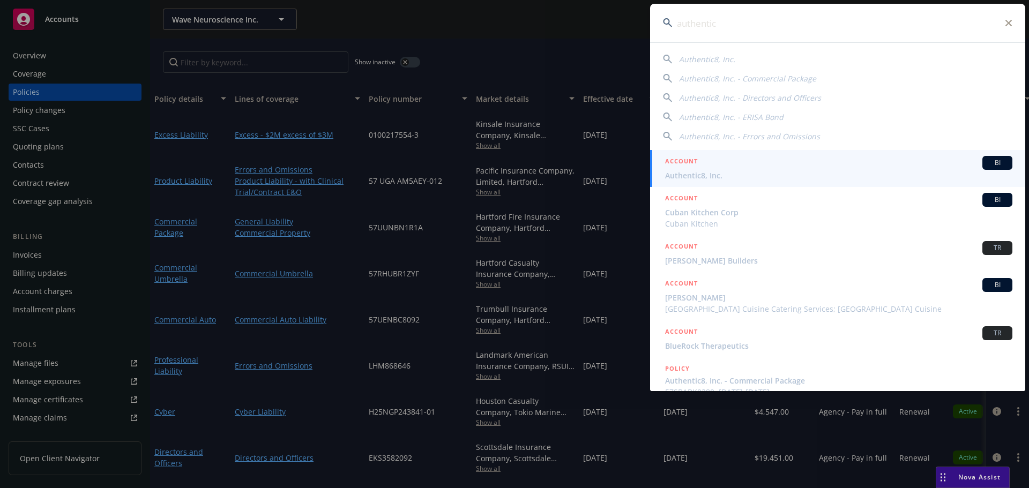
type input "authentic"
click at [714, 166] on div "ACCOUNT BI" at bounding box center [838, 163] width 347 height 14
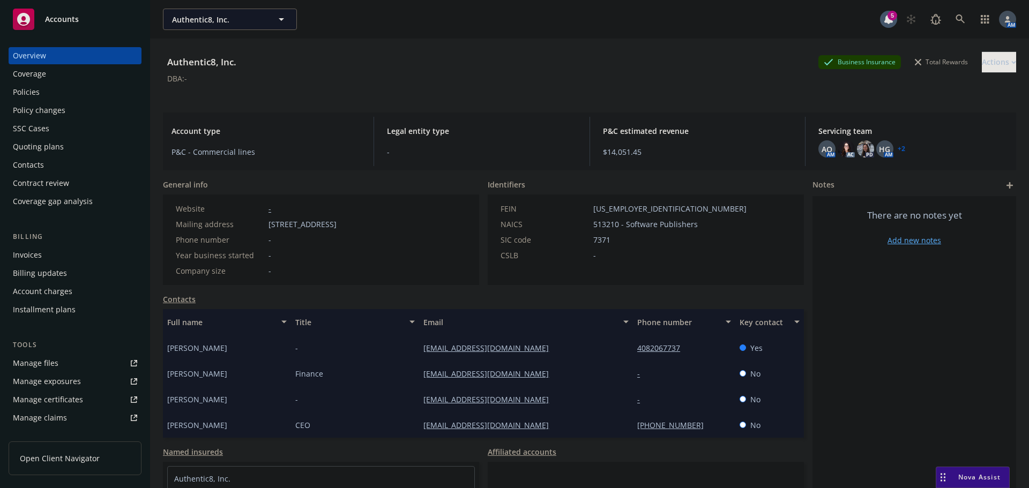
click at [78, 100] on div "Policies" at bounding box center [75, 92] width 124 height 17
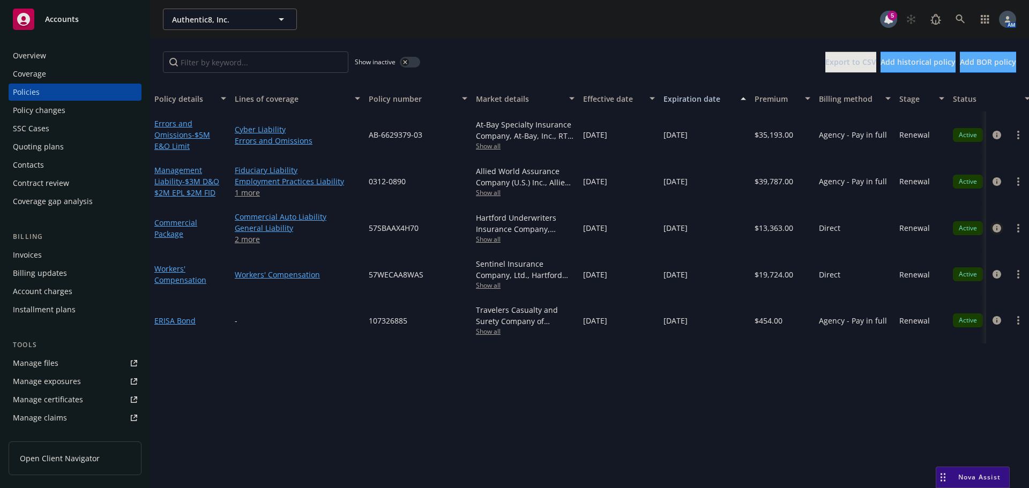
click at [993, 228] on icon "circleInformation" at bounding box center [996, 228] width 9 height 9
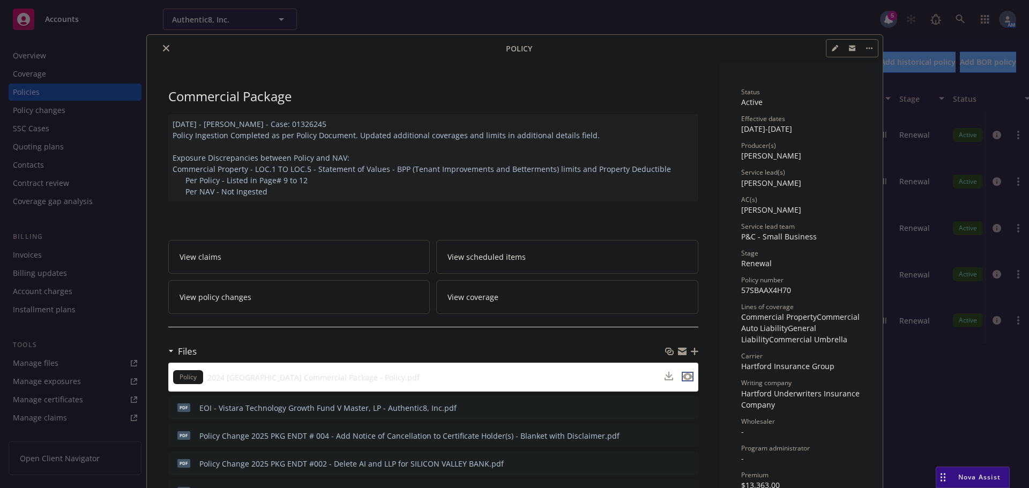
click at [685, 376] on icon "preview file" at bounding box center [688, 377] width 10 height 8
click at [684, 406] on icon "preview file" at bounding box center [688, 407] width 10 height 8
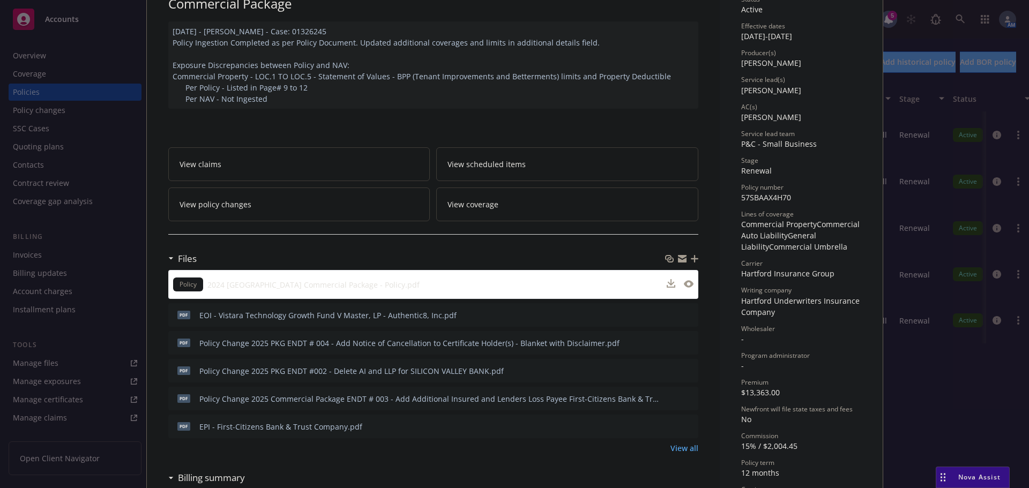
scroll to position [107, 0]
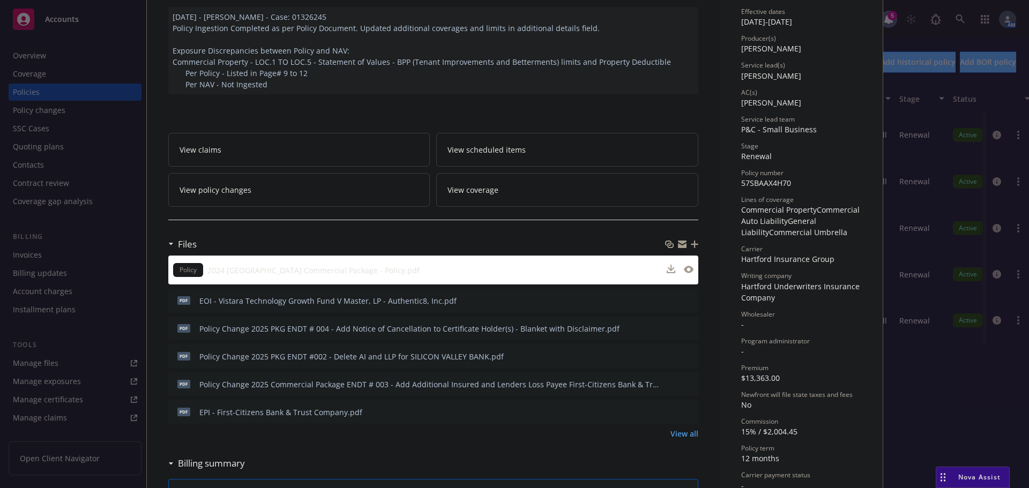
click at [685, 330] on icon "preview file" at bounding box center [688, 328] width 10 height 8
click at [683, 355] on icon "preview file" at bounding box center [688, 356] width 10 height 8
click at [685, 384] on icon "preview file" at bounding box center [688, 384] width 10 height 8
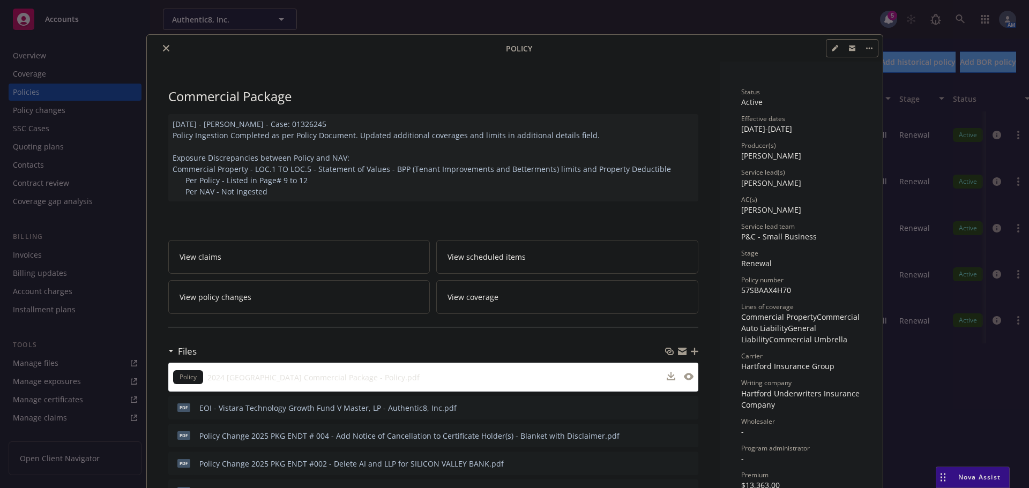
click at [163, 48] on icon "close" at bounding box center [166, 48] width 6 height 6
